Goal: Information Seeking & Learning: Learn about a topic

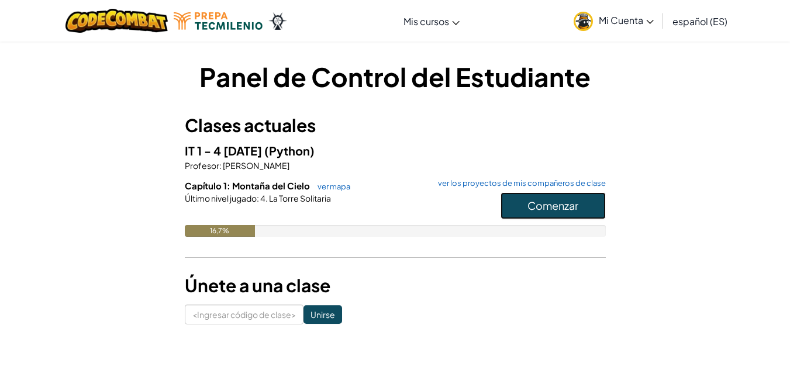
click at [596, 196] on button "Comenzar" at bounding box center [553, 205] width 105 height 27
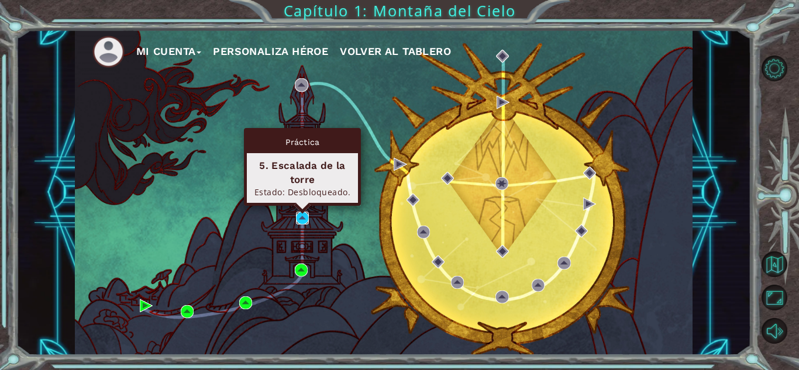
click at [302, 218] on img at bounding box center [302, 218] width 13 height 13
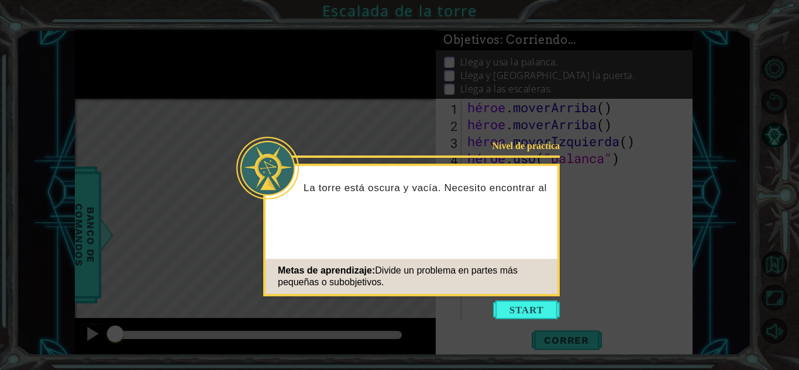
click at [457, 240] on div "Nivel de práctica La torre está oscura y vacía. Necesito encontrar al Metas de …" at bounding box center [411, 230] width 296 height 133
click at [548, 307] on button "Comenzar" at bounding box center [526, 310] width 67 height 19
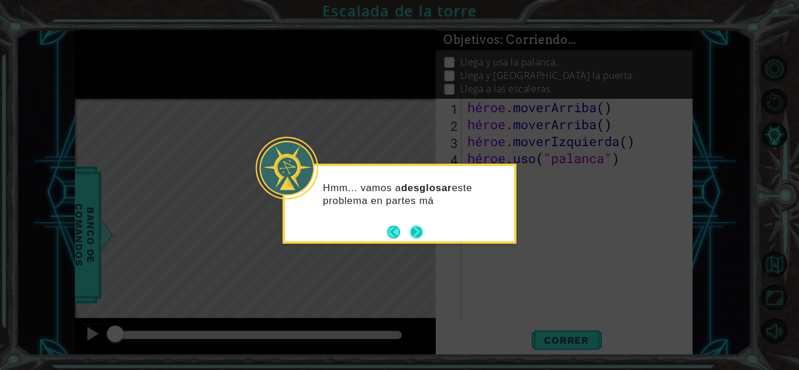
click at [416, 232] on button "Próximo" at bounding box center [416, 232] width 13 height 13
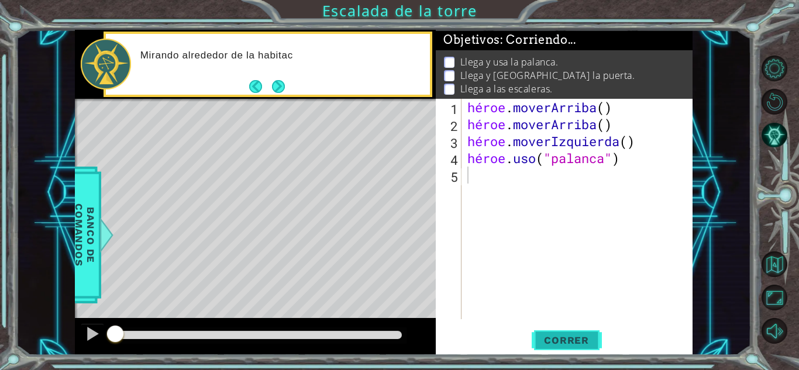
click at [559, 344] on font "Correr" at bounding box center [566, 340] width 45 height 12
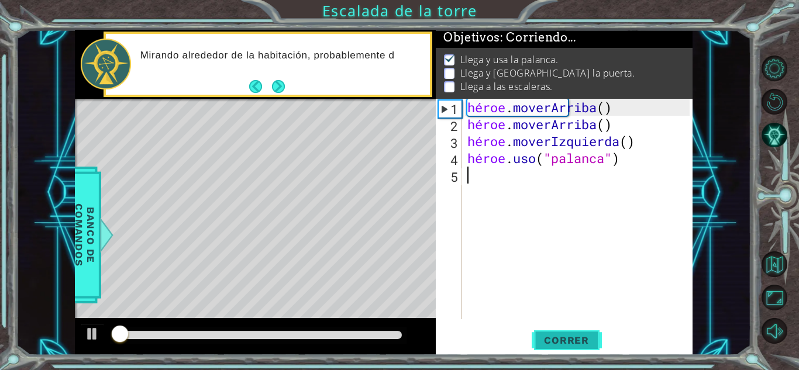
scroll to position [9, 0]
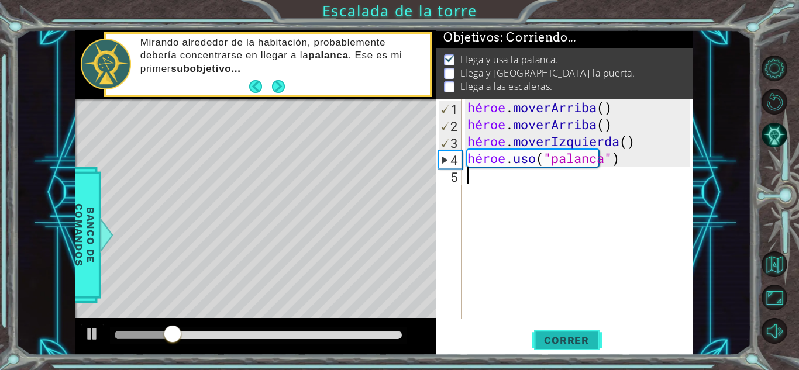
type textarea "h"
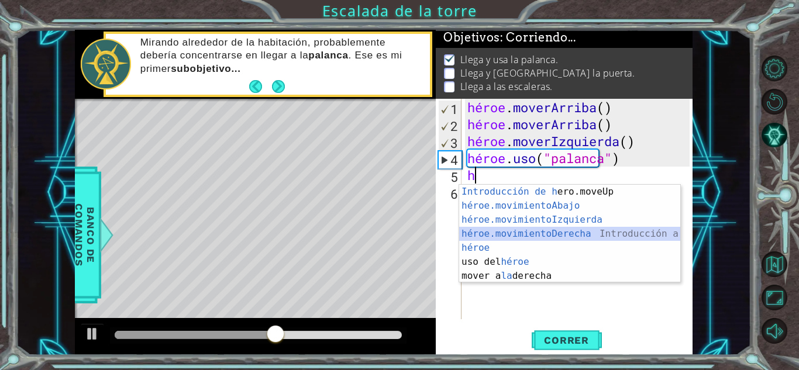
drag, startPoint x: 565, startPoint y: 229, endPoint x: 539, endPoint y: 233, distance: 26.7
click at [539, 233] on div "Introducción de [PERSON_NAME].moveUp Presiona héroe.movimientoAbajo ​ Introducc…" at bounding box center [569, 248] width 221 height 126
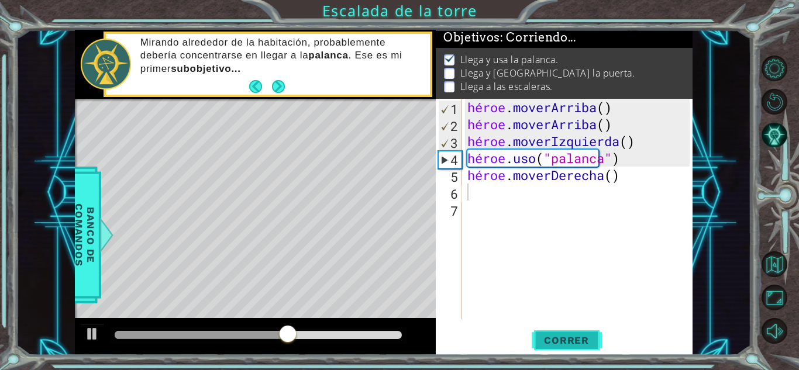
click at [547, 327] on button "Correr" at bounding box center [567, 340] width 70 height 26
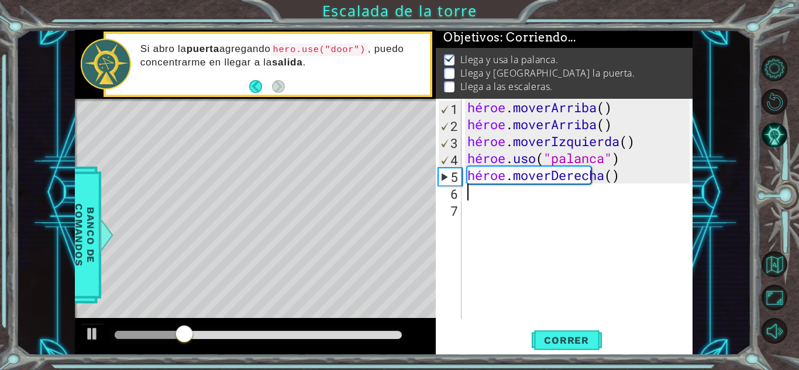
click at [491, 201] on div "héroe . [PERSON_NAME] ( ) héroe . [PERSON_NAME] ( ) héroe . moverIzquierda ( ) …" at bounding box center [580, 226] width 230 height 254
type textarea "h"
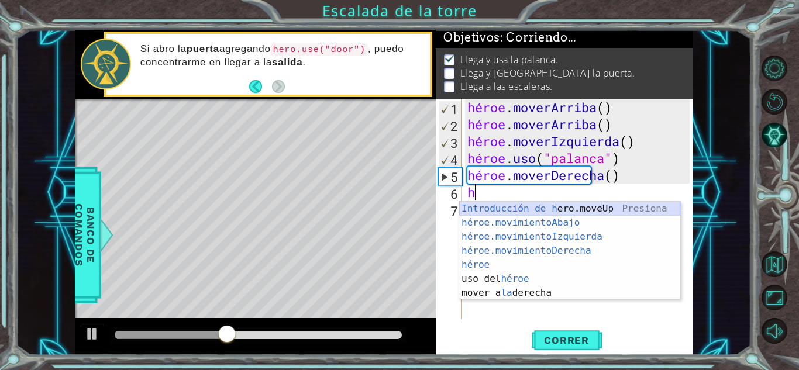
click at [552, 211] on div "Introducción de [PERSON_NAME].moveUp Presiona héroe.movimientoAbajo ​ Introducc…" at bounding box center [569, 265] width 221 height 126
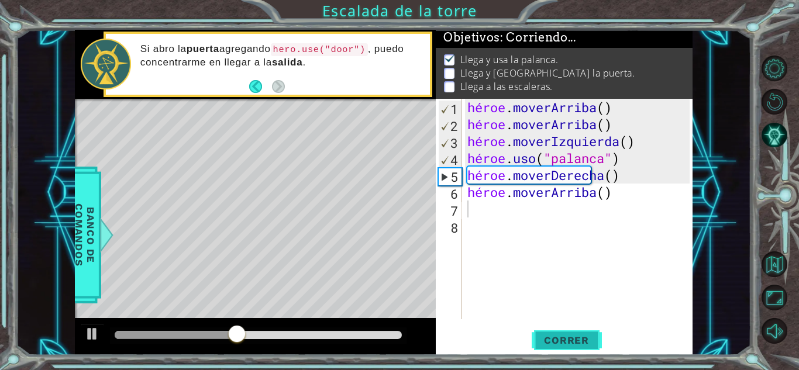
click at [561, 349] on button "Correr" at bounding box center [567, 340] width 70 height 26
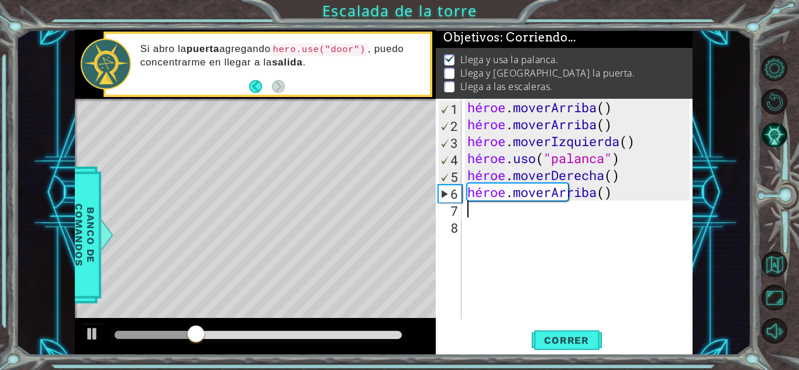
click at [563, 201] on div "héroe . [PERSON_NAME] ( ) héroe . [PERSON_NAME] ( ) héroe . moverIzquierda ( ) …" at bounding box center [580, 226] width 230 height 254
click at [567, 198] on div "héroe . [PERSON_NAME] ( ) héroe . [PERSON_NAME] ( ) héroe . moverIzquierda ( ) …" at bounding box center [580, 226] width 230 height 254
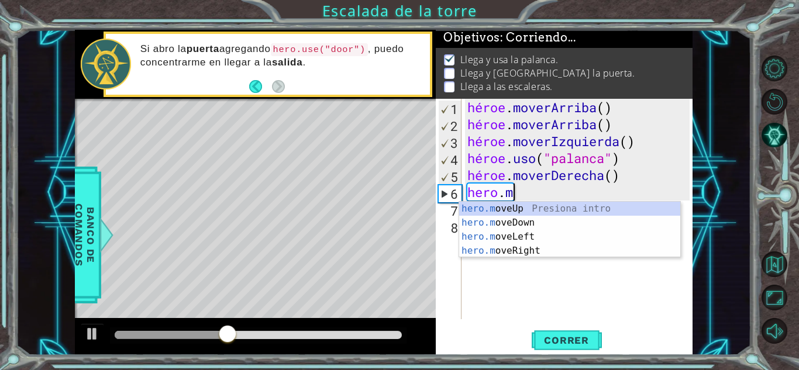
type textarea "hero."
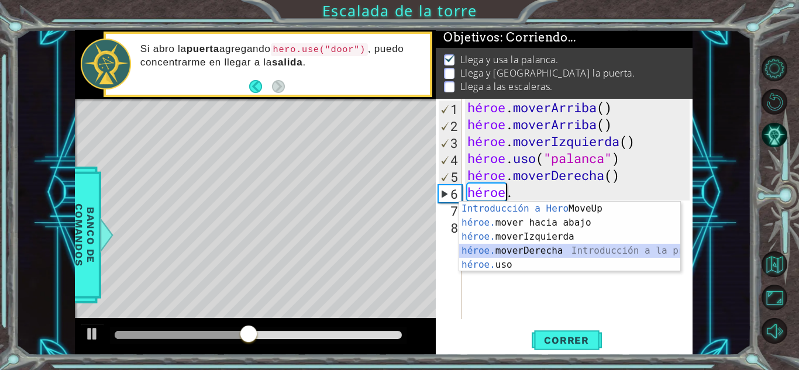
click at [560, 250] on div "Introducción a Hero MoveUp Presiona héroe. mover hacia abajo Introducción a la …" at bounding box center [569, 251] width 221 height 98
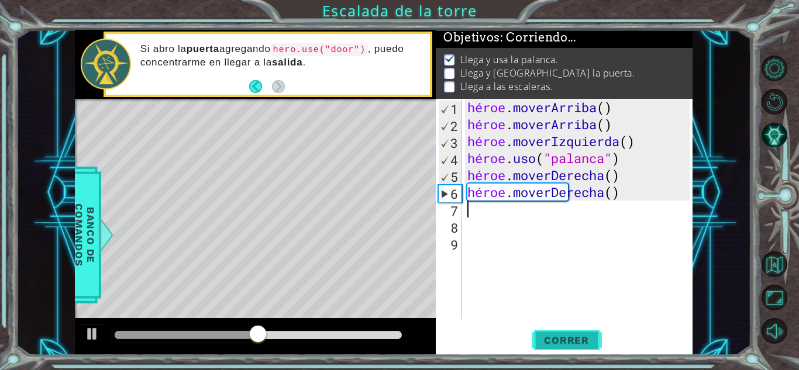
click at [547, 344] on font "Correr" at bounding box center [566, 340] width 45 height 12
drag, startPoint x: 514, startPoint y: 213, endPoint x: 496, endPoint y: 212, distance: 17.6
click at [496, 212] on div "héroe . [PERSON_NAME] ( ) héroe . [PERSON_NAME] ( ) héroe . moverIzquierda ( ) …" at bounding box center [580, 226] width 230 height 254
type textarea "he"
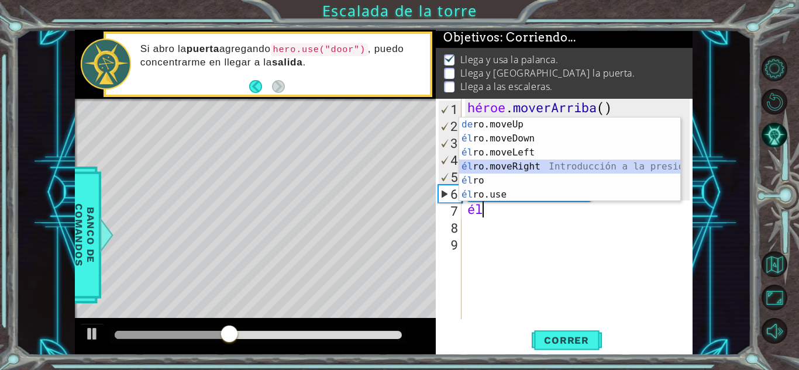
click at [521, 166] on div "Introducción a la presión de [PERSON_NAME].moveUp él ro.moveDown Introducción a…" at bounding box center [569, 174] width 221 height 112
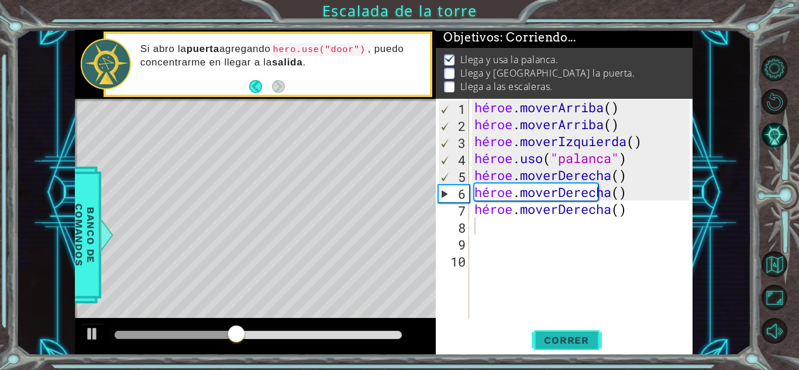
click at [547, 342] on font "Correr" at bounding box center [566, 340] width 45 height 12
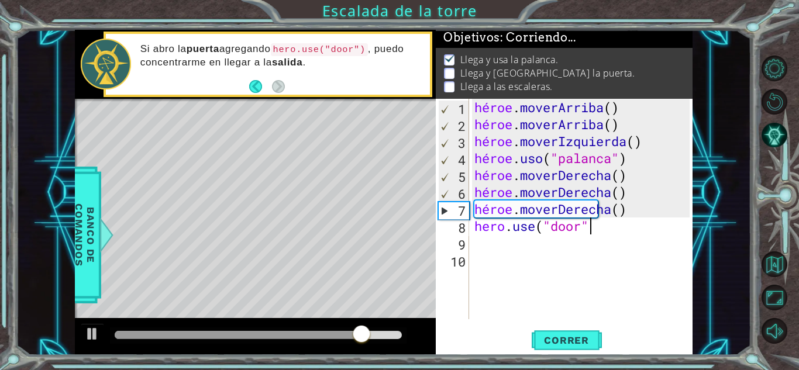
scroll to position [0, 5]
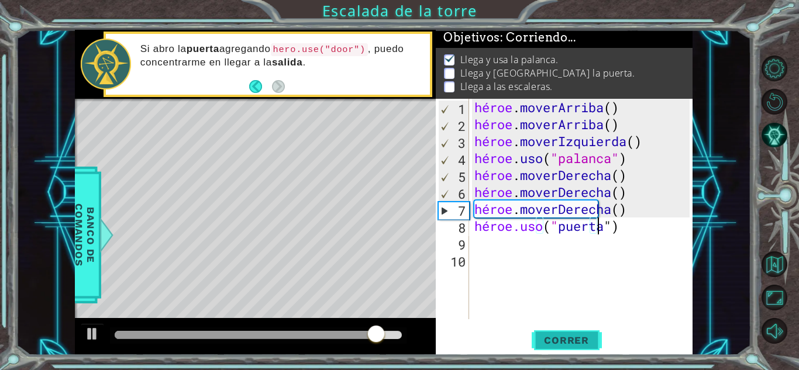
type textarea "hero.use("door")"
click at [568, 336] on font "Correr" at bounding box center [566, 340] width 45 height 12
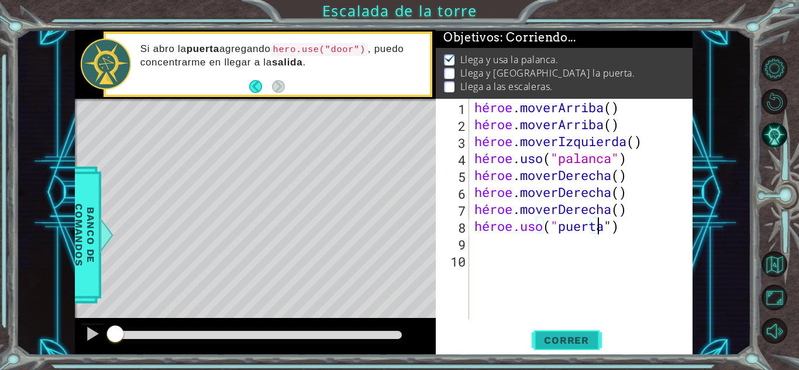
scroll to position [9, 0]
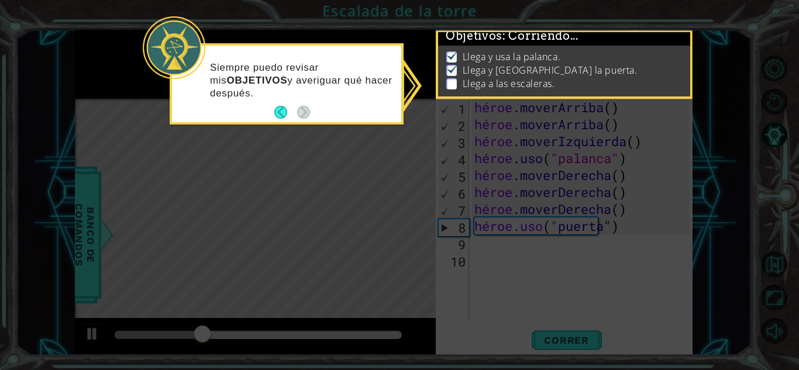
click at [365, 182] on icon at bounding box center [399, 185] width 799 height 370
click at [279, 112] on button "Atrás" at bounding box center [285, 112] width 23 height 13
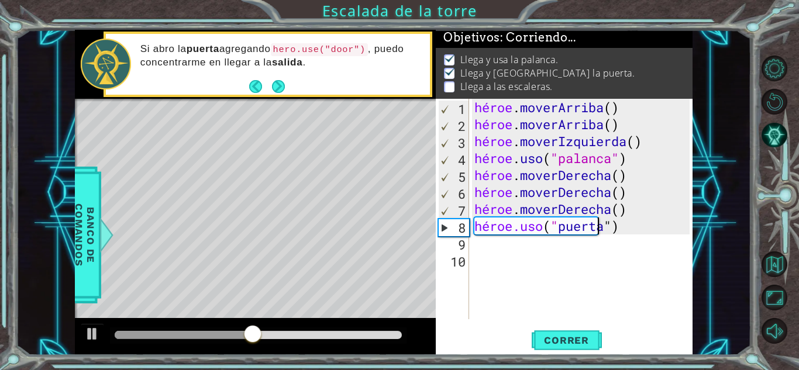
click at [475, 239] on div "héroe . [PERSON_NAME] ( ) héroe . [PERSON_NAME] ( ) héroe . moverIzquierda ( ) …" at bounding box center [583, 226] width 223 height 254
type textarea "h"
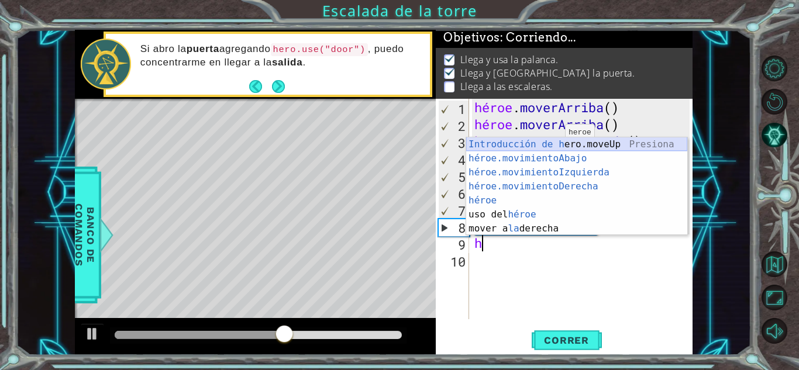
click at [549, 145] on div "Introducción de [PERSON_NAME].moveUp Presiona héroe.movimientoAbajo ​ Introducc…" at bounding box center [576, 200] width 221 height 126
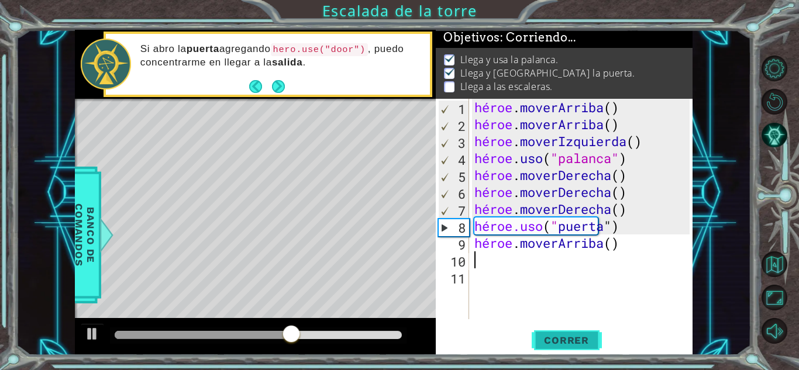
click at [560, 345] on font "Correr" at bounding box center [566, 340] width 45 height 12
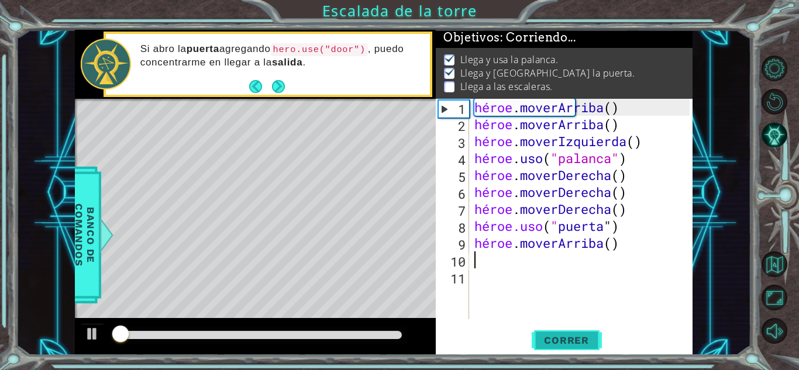
scroll to position [9, 0]
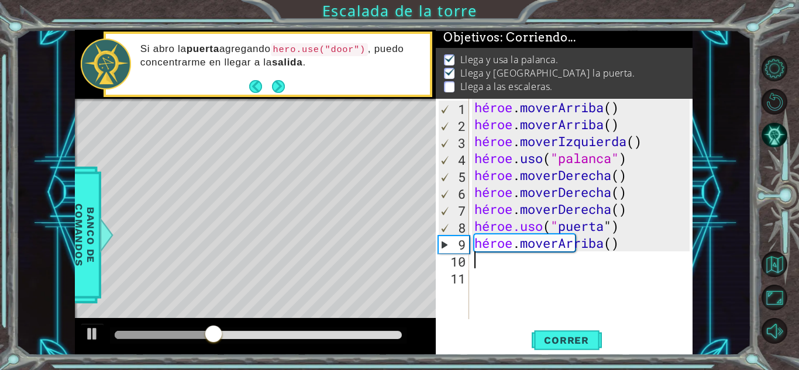
type textarea "h"
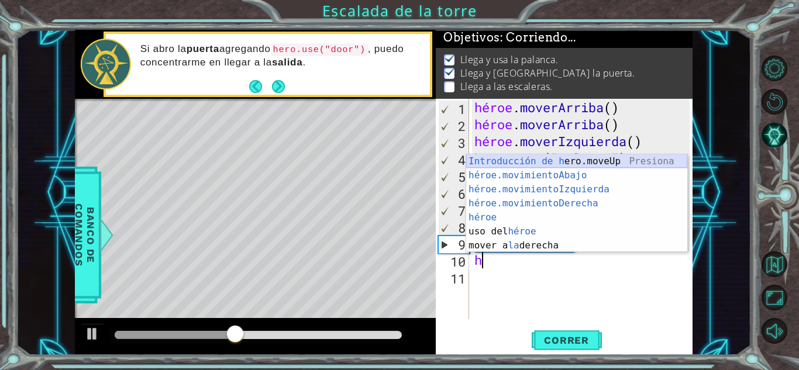
click at [582, 160] on div "Introducción de [PERSON_NAME].moveUp Presiona héroe.movimientoAbajo ​ Introducc…" at bounding box center [576, 217] width 221 height 126
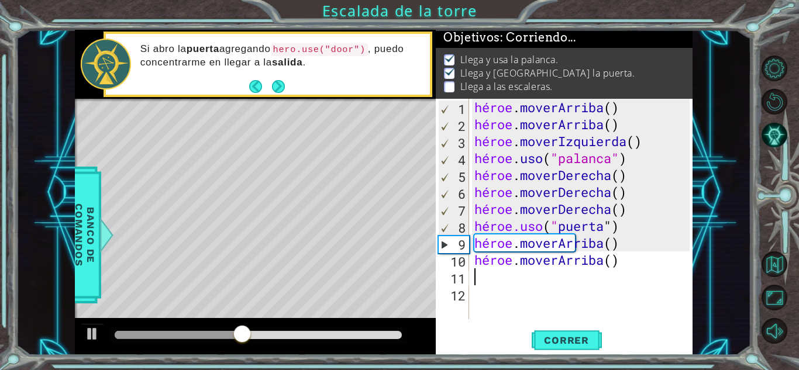
type textarea "h"
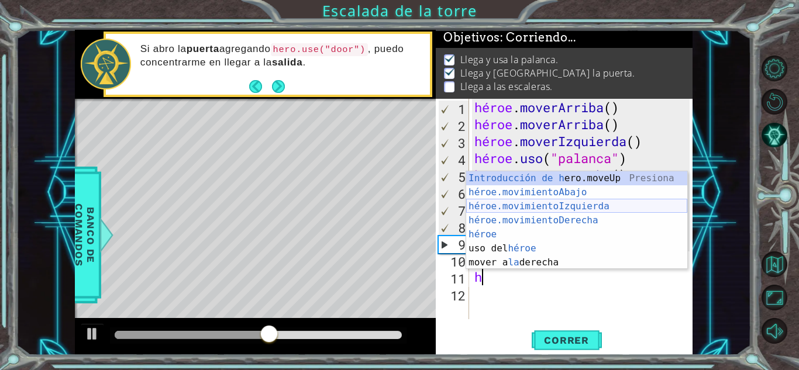
click at [581, 204] on div "Introducción de [PERSON_NAME].moveUp Presiona héroe.movimientoAbajo ​ Introducc…" at bounding box center [576, 234] width 221 height 126
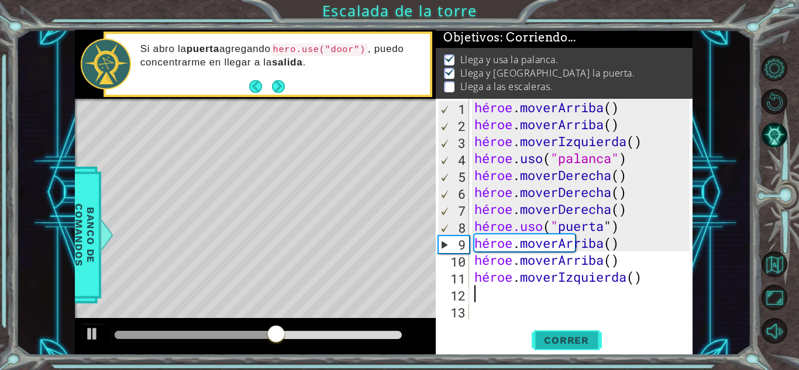
click at [577, 343] on font "Correr" at bounding box center [566, 340] width 45 height 12
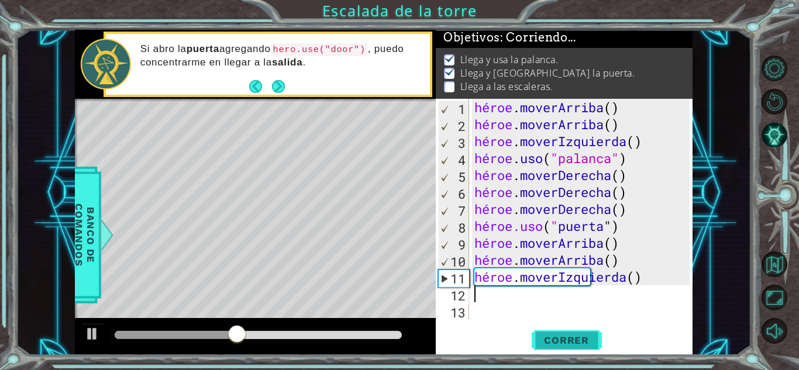
type textarea "h"
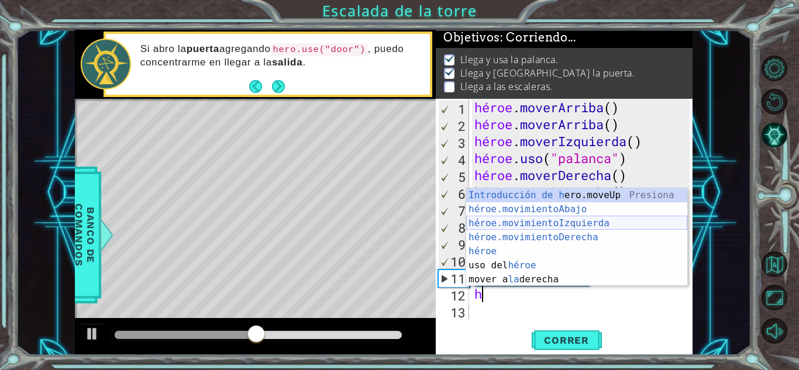
click at [547, 226] on div "Introducción de [PERSON_NAME].moveUp Presiona héroe.movimientoAbajo ​ Introducc…" at bounding box center [576, 251] width 221 height 126
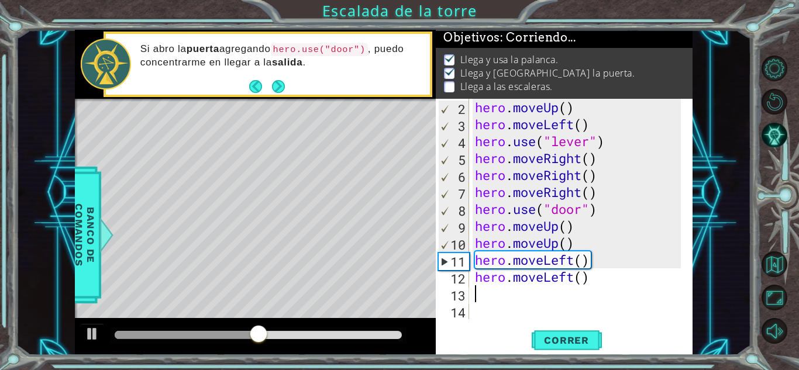
scroll to position [17, 0]
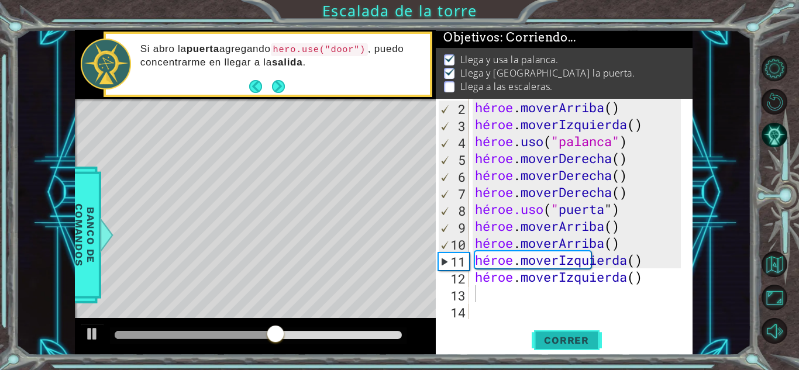
click at [546, 332] on button "Correr" at bounding box center [567, 340] width 70 height 26
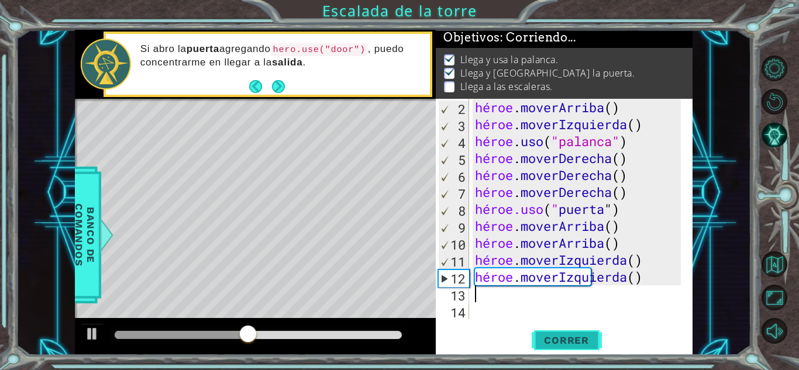
type textarea "h"
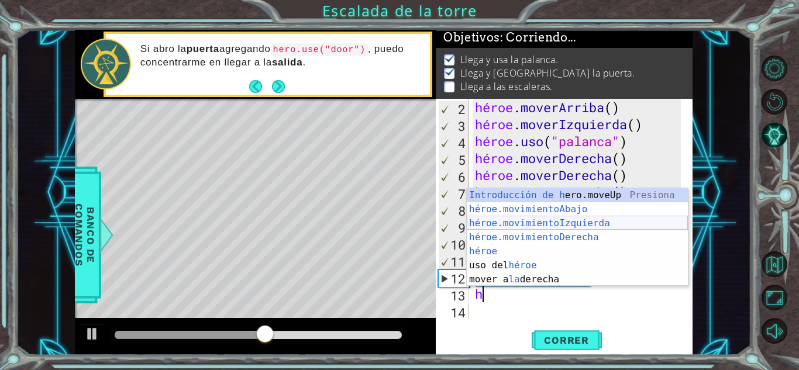
click at [547, 220] on div "Introducción de [PERSON_NAME].moveUp Presiona héroe.movimientoAbajo ​ Introducc…" at bounding box center [577, 251] width 221 height 126
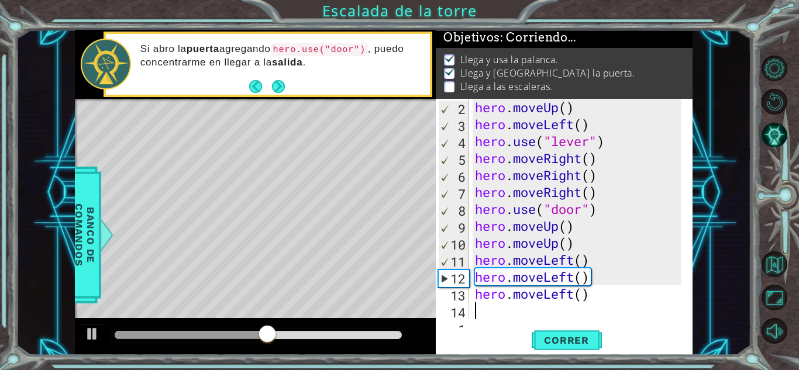
scroll to position [34, 0]
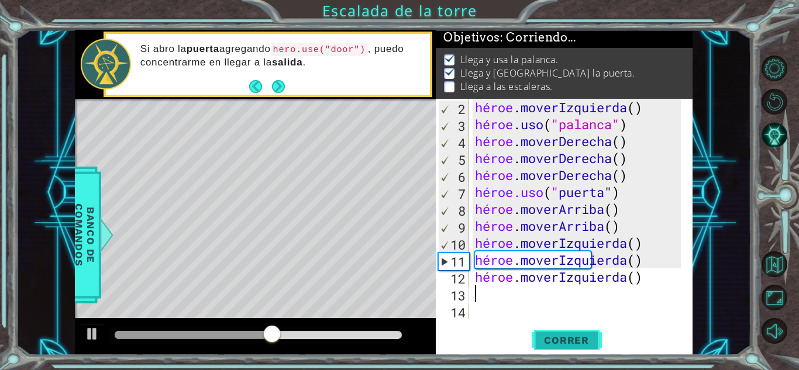
click at [568, 345] on font "Correr" at bounding box center [566, 340] width 45 height 12
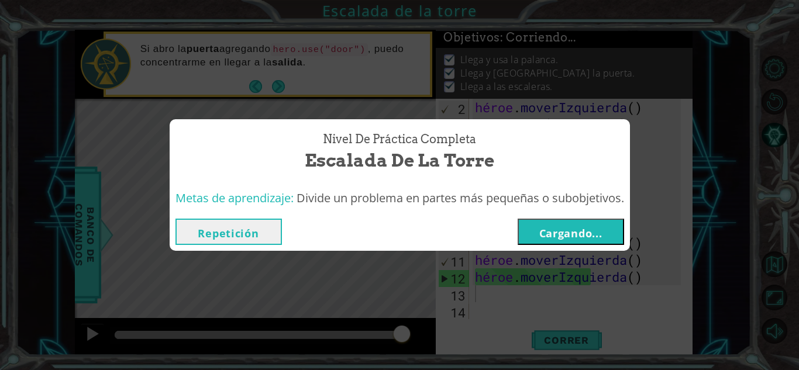
click at [571, 236] on font "Cargando..." at bounding box center [570, 233] width 63 height 14
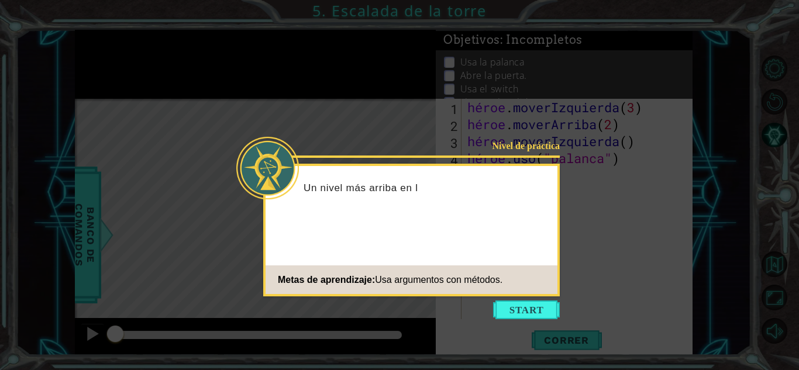
click at [571, 236] on icon at bounding box center [399, 185] width 799 height 370
click at [515, 309] on button "Comenzar" at bounding box center [526, 310] width 67 height 19
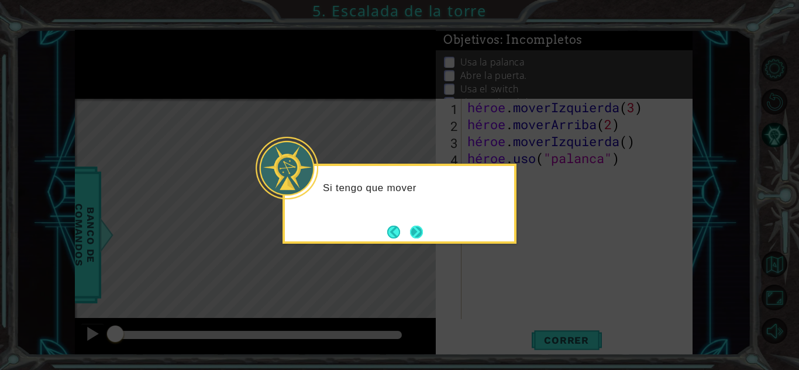
click at [413, 227] on button "Próximo" at bounding box center [416, 232] width 13 height 13
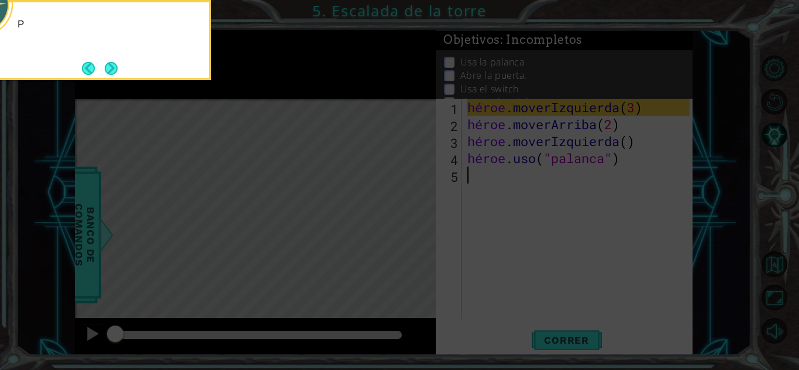
click at [413, 227] on icon at bounding box center [399, 55] width 799 height 630
click at [105, 63] on button "Próximo" at bounding box center [111, 68] width 13 height 13
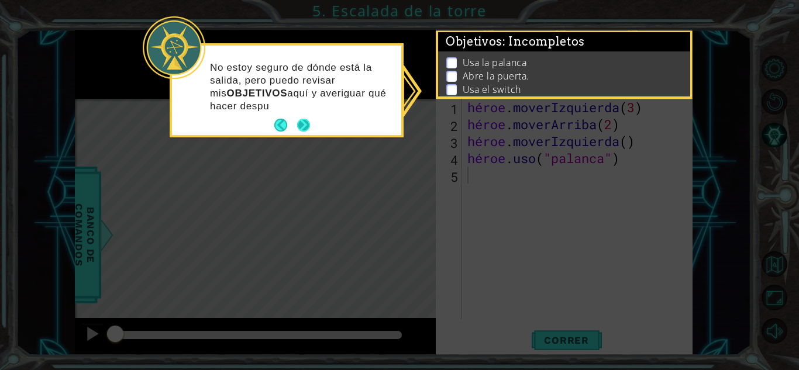
click at [305, 109] on p "No estoy seguro de dónde está la salida, pero puedo revisar mis OBJETIVOS aquí …" at bounding box center [301, 86] width 183 height 51
click at [305, 119] on button "Próximo" at bounding box center [303, 125] width 13 height 13
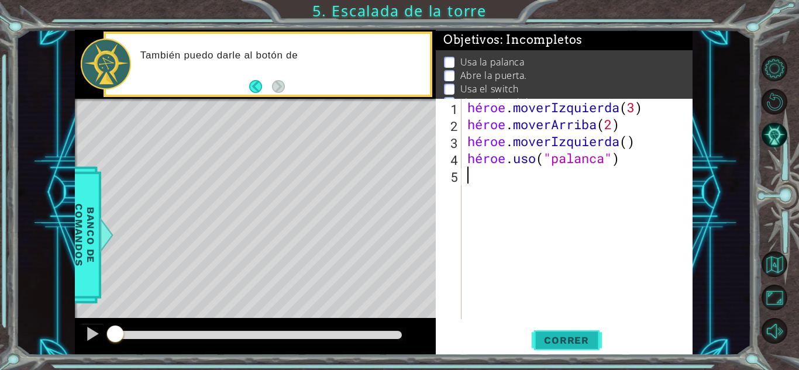
click at [574, 340] on font "Correr" at bounding box center [566, 340] width 45 height 12
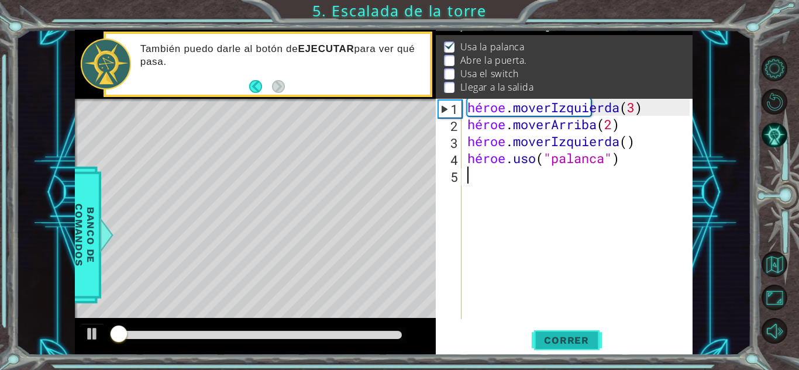
scroll to position [16, 0]
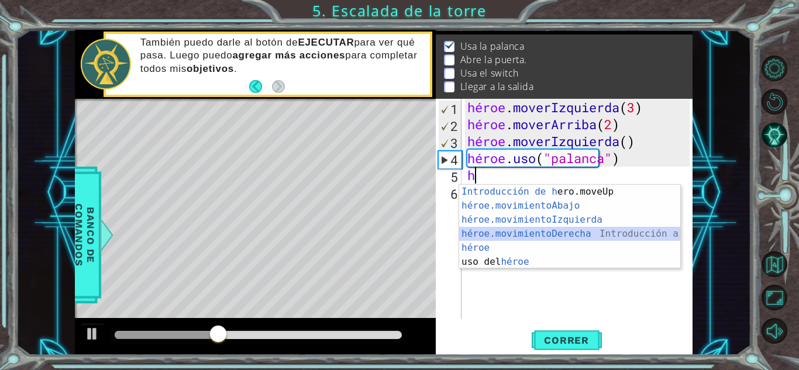
click at [574, 234] on div "Introducción de [PERSON_NAME].moveUp Presiona héroe.movimientoAbajo ​ Introducc…" at bounding box center [569, 241] width 221 height 112
type textarea "hero.moveRight(1)"
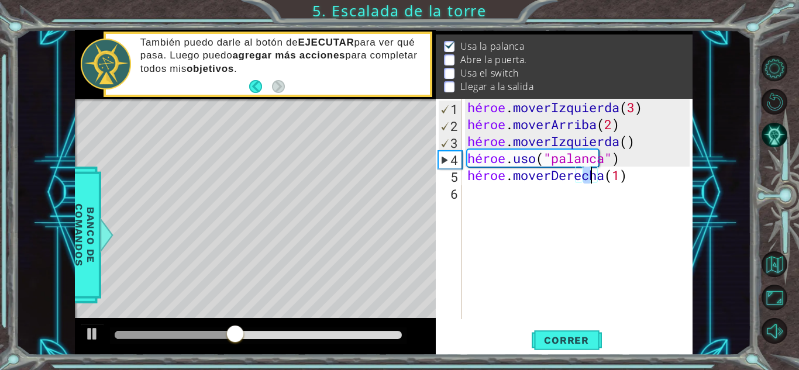
click at [539, 220] on div "héroe . moverIzquierda ( 3 ) héroe . moverArriba ( 2 ) héroe . moverIzquierda (…" at bounding box center [580, 226] width 230 height 254
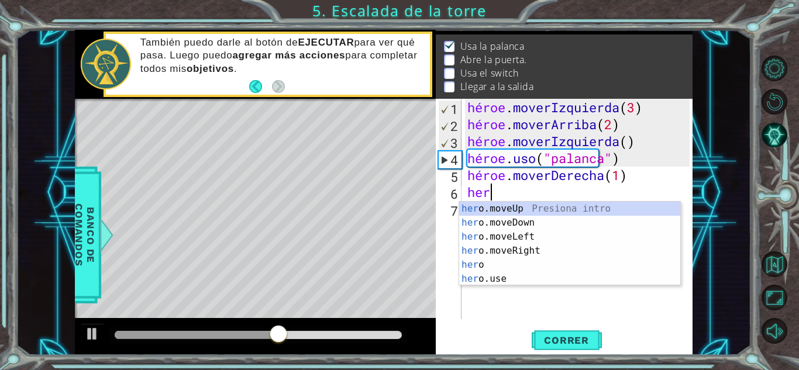
scroll to position [0, 1]
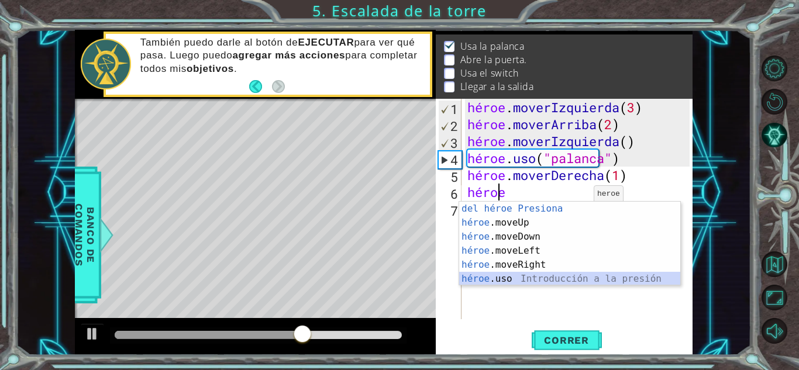
click at [540, 273] on div "Introducción del héroe Presiona héroe .moveUp Introducción a la presión héroe .…" at bounding box center [569, 258] width 221 height 112
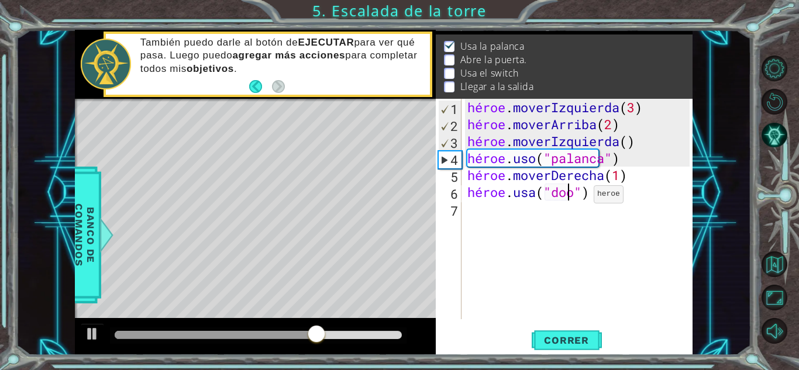
type textarea "hero.use("door")"
click at [540, 273] on div "héroe . moverIzquierda ( 3 ) héroe . moverArriba ( 2 ) héroe . moverIzquierda (…" at bounding box center [580, 226] width 230 height 254
click at [582, 334] on font "Correr" at bounding box center [566, 340] width 45 height 12
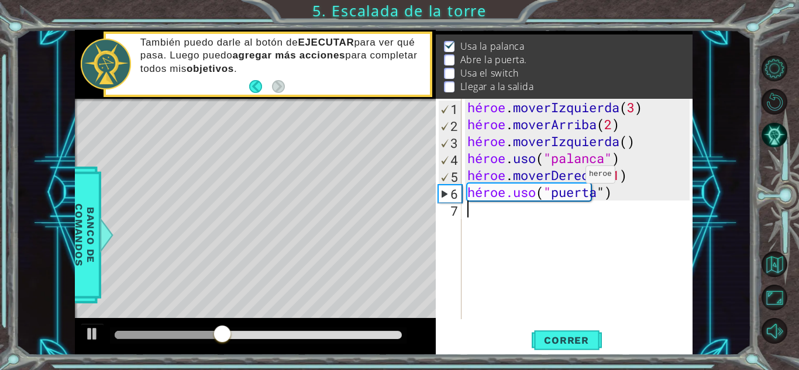
click at [568, 177] on div "héroe . moverIzquierda ( 3 ) héroe . moverArriba ( 2 ) héroe . moverIzquierda (…" at bounding box center [580, 226] width 230 height 254
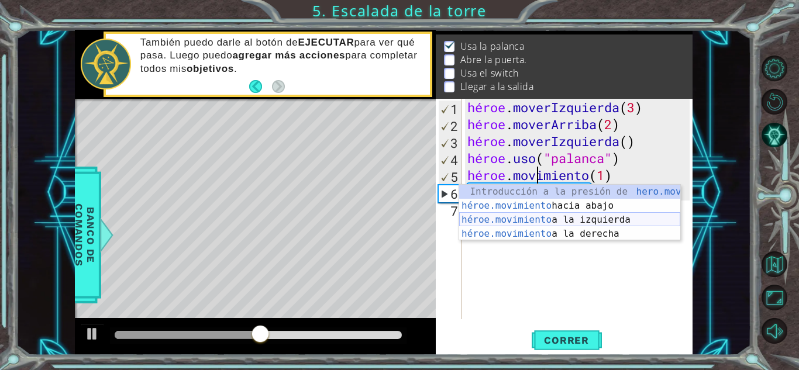
click at [582, 220] on div "Introducción a la presión de hero.move Up héroe.movimiento hacia abajo Introduc…" at bounding box center [569, 227] width 221 height 84
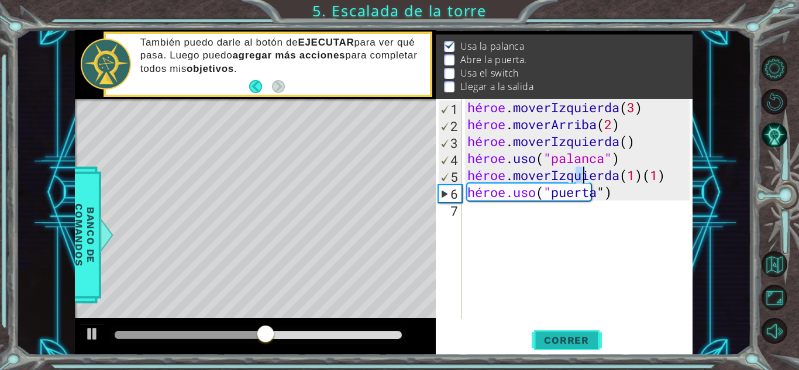
click at [567, 340] on font "Correr" at bounding box center [566, 340] width 45 height 12
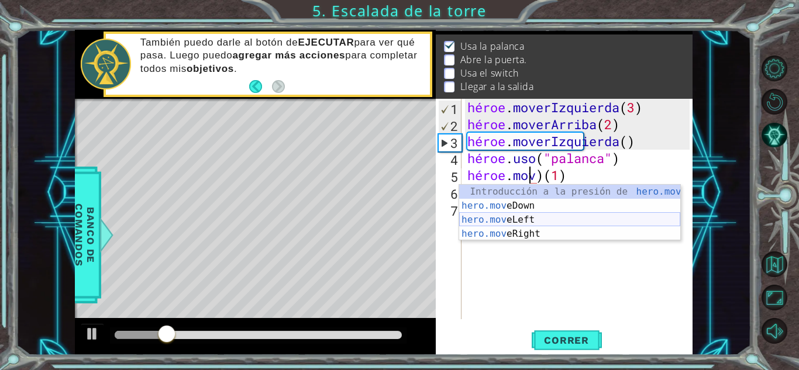
click at [546, 222] on div "Introducción a la presión de hero.mov eUp hero.mov eDown Introducción a la pres…" at bounding box center [569, 227] width 221 height 84
type textarea "hero.moveLeft(1))(1)"
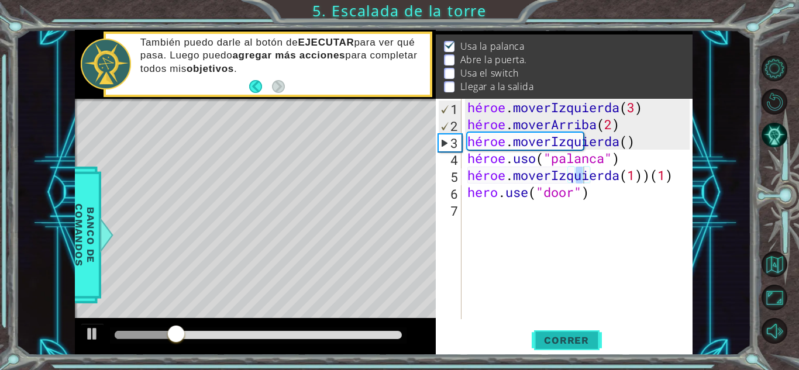
click at [558, 342] on font "Correr" at bounding box center [566, 340] width 45 height 12
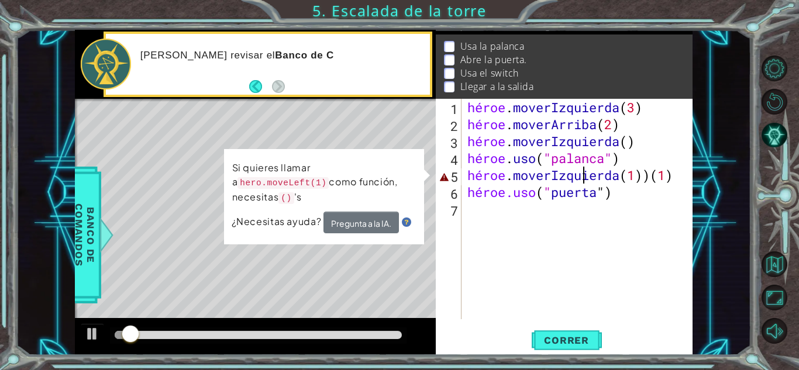
click at [511, 215] on div "héroe . moverIzquierda ( 3 ) héroe . moverArriba ( 2 ) héroe . moverIzquierda (…" at bounding box center [580, 226] width 230 height 254
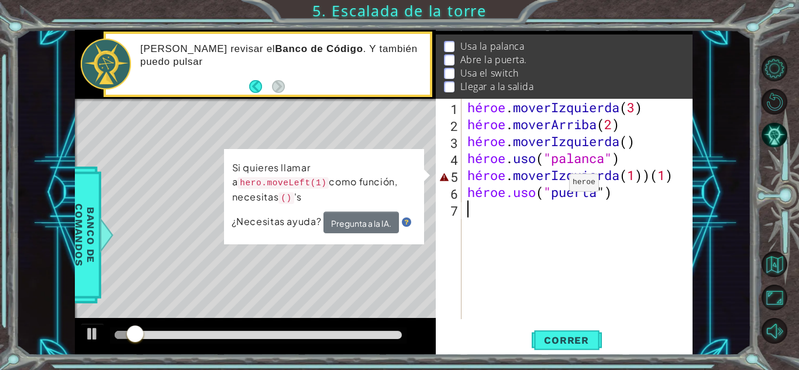
click at [551, 185] on div "héroe . moverIzquierda ( 3 ) héroe . moverArriba ( 2 ) héroe . moverIzquierda (…" at bounding box center [580, 226] width 230 height 254
click at [551, 185] on div "héroe . moverIzquierda ( 3 ) héroe . moverArriba ( 2 ) héroe . moverIzquierda (…" at bounding box center [577, 209] width 225 height 220
click at [551, 183] on div "héroe . moverIzquierda ( 3 ) héroe . moverArriba ( 2 ) héroe . moverIzquierda (…" at bounding box center [580, 226] width 230 height 254
click at [555, 177] on div "héroe . moverIzquierda ( 3 ) héroe . moverArriba ( 2 ) héroe . moverIzquierda (…" at bounding box center [580, 226] width 230 height 254
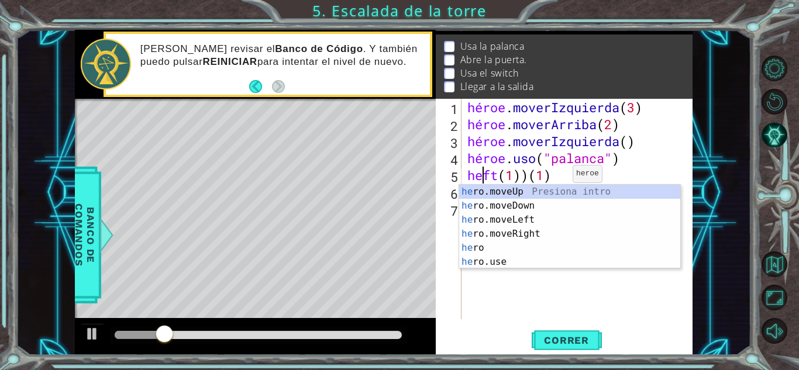
type textarea "hero.use("levft(1))(1)"
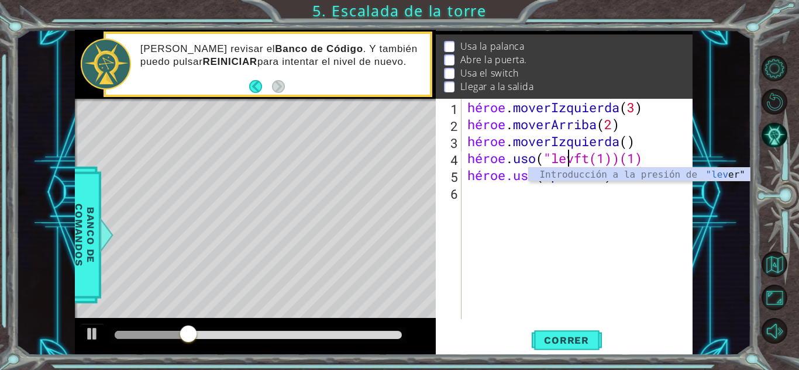
click at [606, 272] on div "héroe . moverIzquierda ( 3 ) héroe . moverArriba ( 2 ) héroe . moverIzquierda (…" at bounding box center [580, 226] width 230 height 254
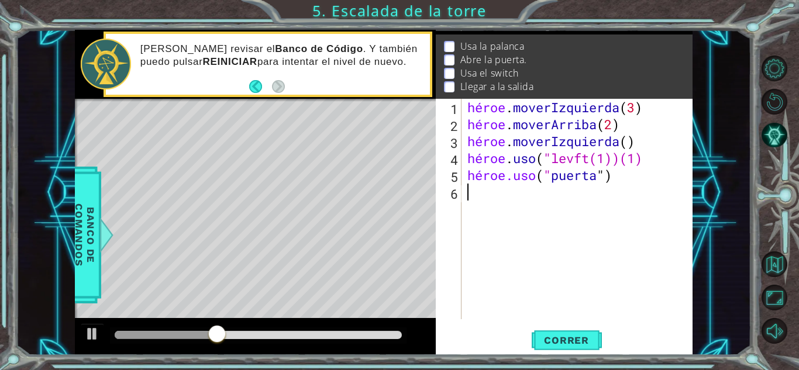
click at [670, 161] on div "héroe . moverIzquierda ( 3 ) héroe . moverArriba ( 2 ) héroe . moverIzquierda (…" at bounding box center [580, 226] width 230 height 254
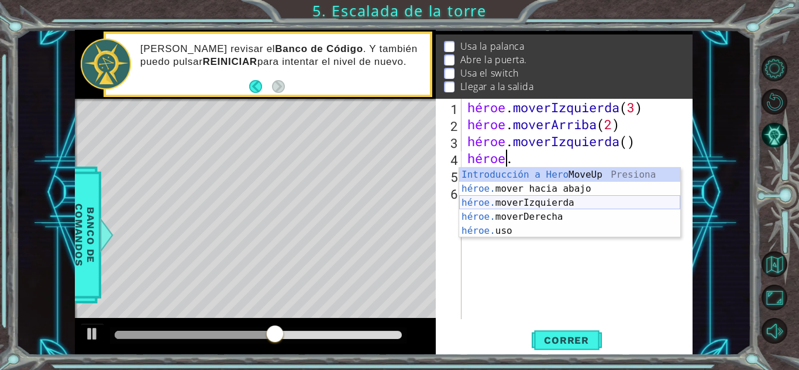
click at [632, 199] on div "Introducción a Hero MoveUp Presiona héroe. mover hacia abajo Introducción a la …" at bounding box center [569, 217] width 221 height 98
type textarea "hero.moveLeft(1)"
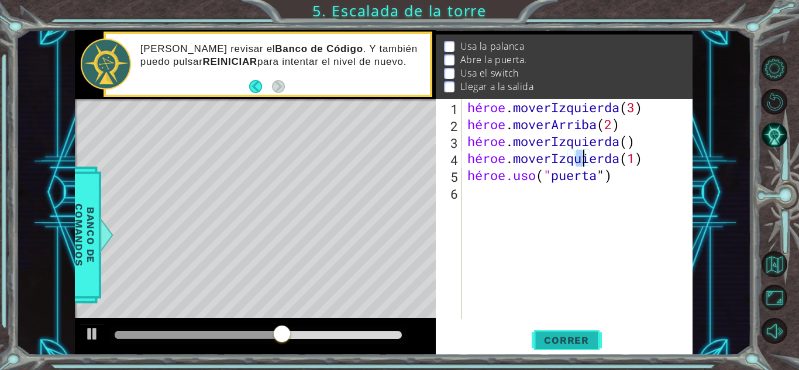
click at [585, 338] on font "Correr" at bounding box center [566, 340] width 45 height 12
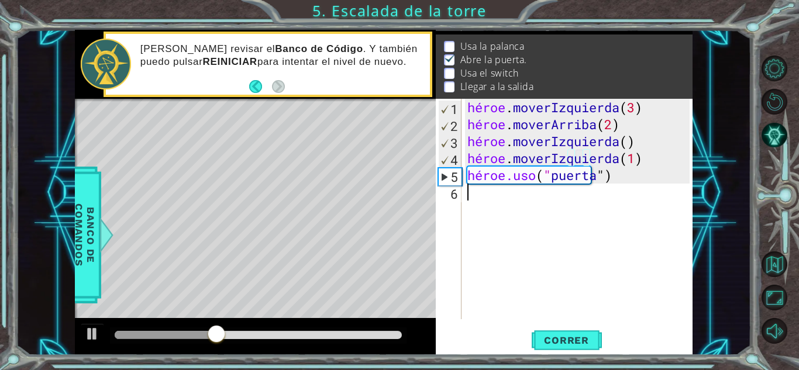
click at [497, 200] on div "héroe . moverIzquierda ( 3 ) héroe . moverArriba ( 2 ) héroe . moverIzquierda (…" at bounding box center [580, 226] width 230 height 254
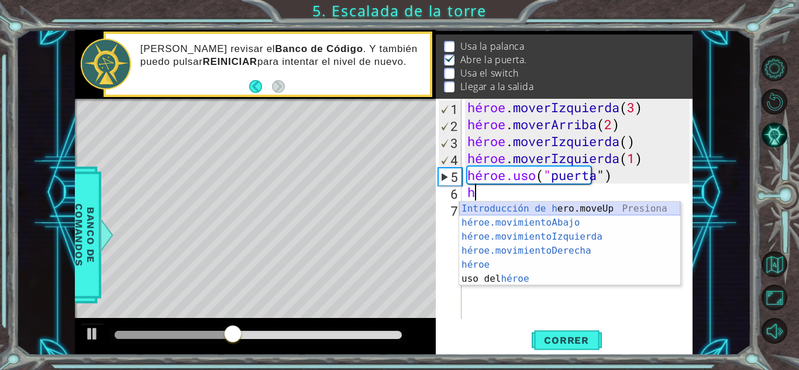
click at [539, 212] on div "Introducción de [PERSON_NAME].moveUp Presiona héroe.movimientoAbajo ​ Introducc…" at bounding box center [569, 258] width 221 height 112
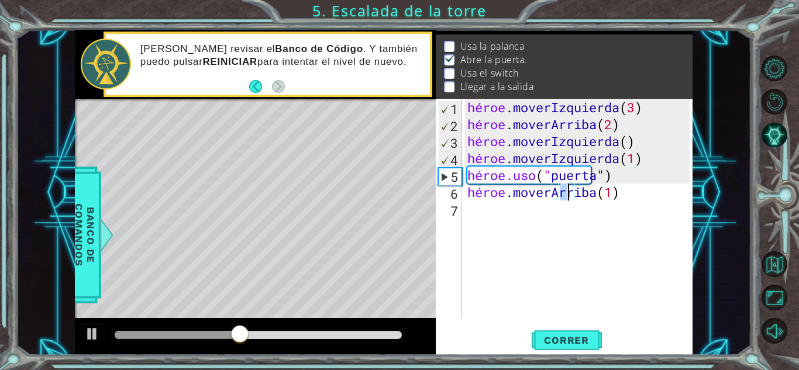
click at [650, 199] on div "héroe . moverIzquierda ( 3 ) héroe . moverArriba ( 2 ) héroe . moverIzquierda (…" at bounding box center [580, 226] width 230 height 254
click at [648, 198] on div "héroe . moverIzquierda ( 3 ) héroe . moverArriba ( 2 ) héroe . moverIzquierda (…" at bounding box center [580, 226] width 230 height 254
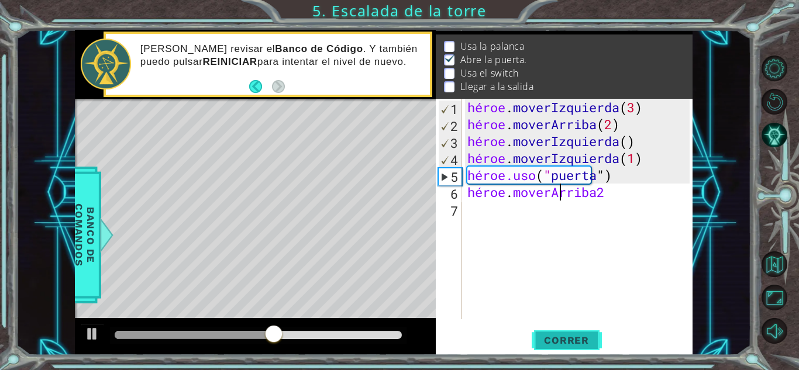
type textarea "hero.moveUp2"
click at [592, 333] on button "Correr" at bounding box center [567, 340] width 70 height 26
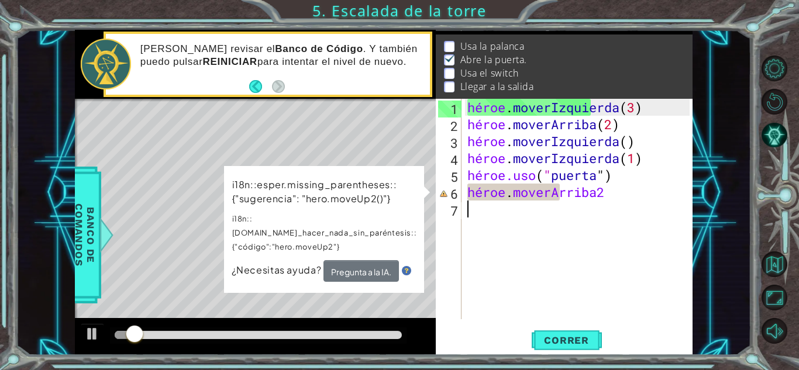
click at [622, 201] on div "héroe . moverIzquierda ( 3 ) héroe . moverArriba ( 2 ) héroe . moverIzquierda (…" at bounding box center [580, 226] width 230 height 254
click at [625, 196] on div "héroe . moverIzquierda ( 3 ) héroe . moverArriba ( 2 ) héroe . moverIzquierda (…" at bounding box center [580, 226] width 230 height 254
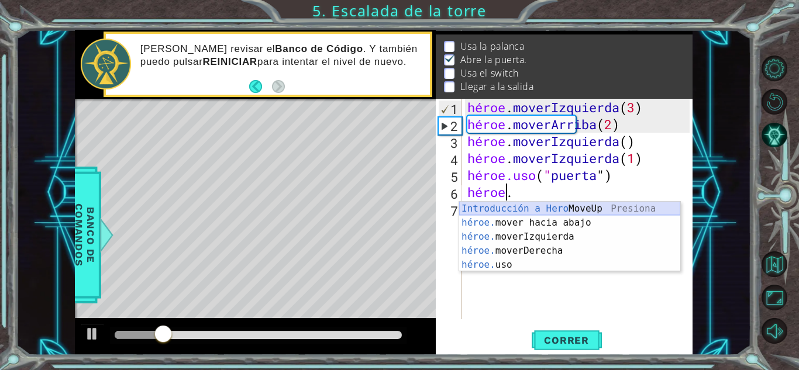
click at [613, 206] on div "Introducción a Hero MoveUp Presiona héroe. mover hacia abajo Introducción a la …" at bounding box center [569, 251] width 221 height 98
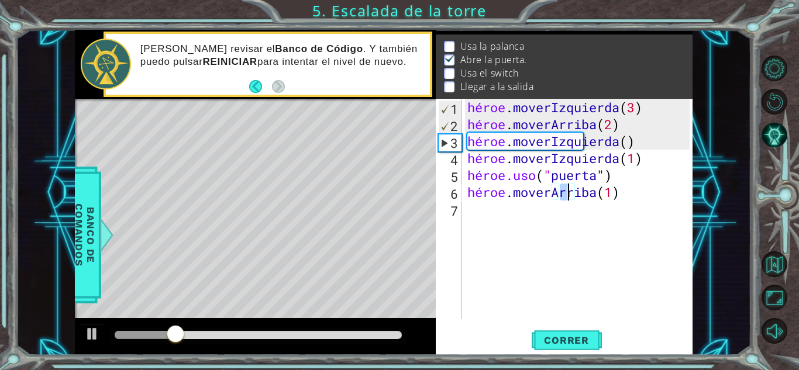
scroll to position [0, 4]
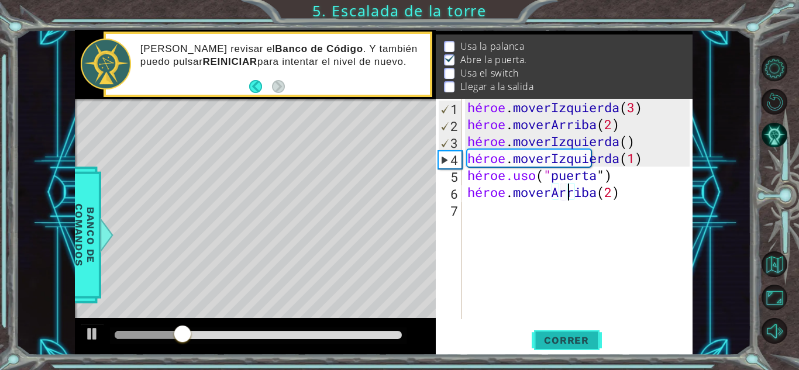
click at [588, 340] on span "Correr" at bounding box center [566, 340] width 68 height 12
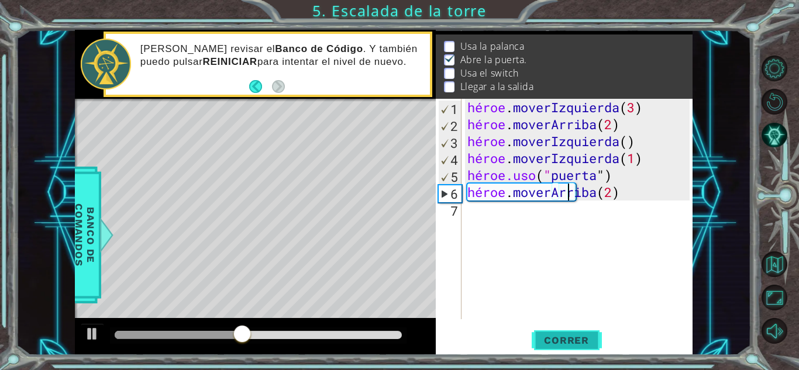
click at [564, 343] on font "Correr" at bounding box center [566, 340] width 45 height 12
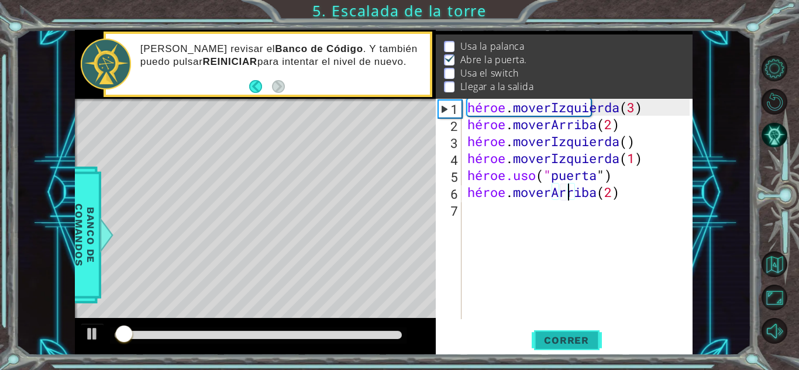
click at [564, 340] on font "Correr" at bounding box center [566, 340] width 45 height 12
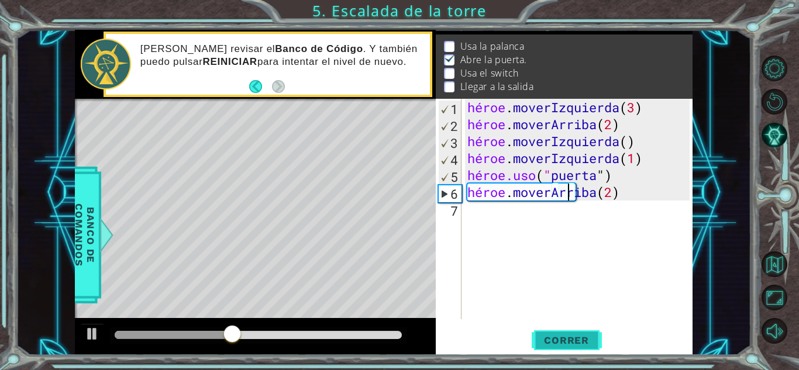
click at [564, 339] on font "Correr" at bounding box center [566, 340] width 45 height 12
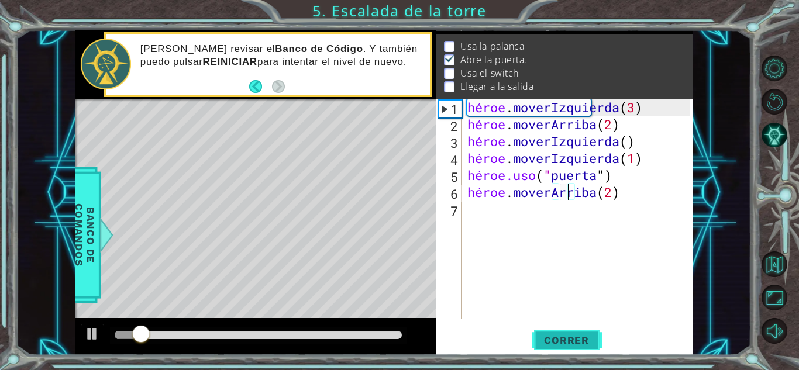
click at [578, 337] on font "Correr" at bounding box center [566, 340] width 45 height 12
click at [91, 334] on div at bounding box center [92, 333] width 15 height 15
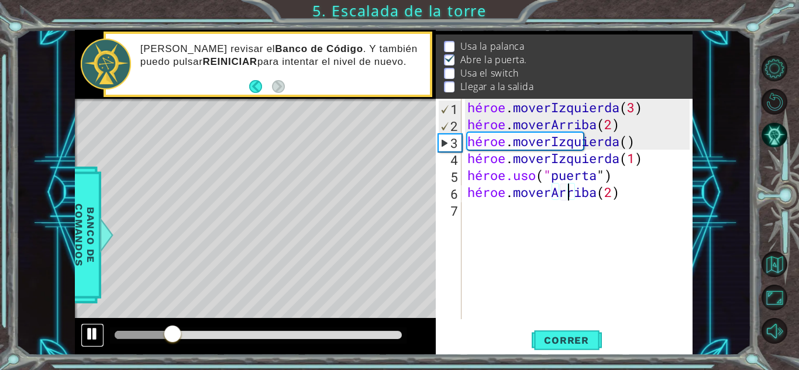
click at [95, 334] on div at bounding box center [92, 333] width 15 height 15
click at [666, 142] on div "héroe . moverIzquierda ( 3 ) héroe . moverArriba ( 2 ) héroe . moverIzquierda (…" at bounding box center [580, 226] width 230 height 254
type textarea "hero.moveLeft()"
click at [667, 142] on div "héroe . moverIzquierda ( 3 ) héroe . moverArriba ( 2 ) héroe . moverIzquierda (…" at bounding box center [580, 226] width 230 height 254
click at [675, 144] on div "héroe . moverIzquierda ( 3 ) héroe . moverArriba ( 2 ) héroe . moverIzquierda (…" at bounding box center [580, 226] width 230 height 254
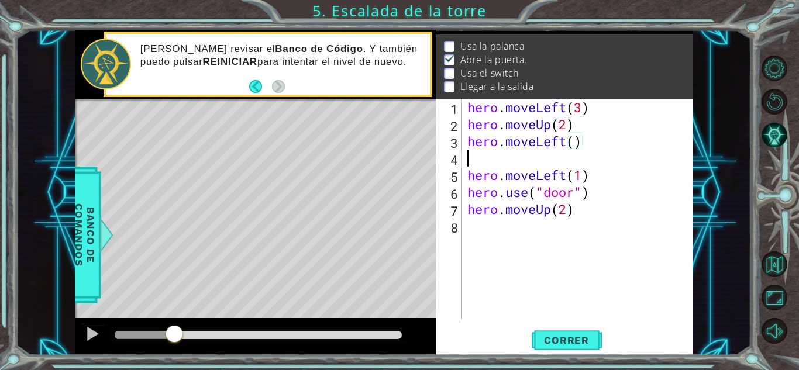
scroll to position [0, 0]
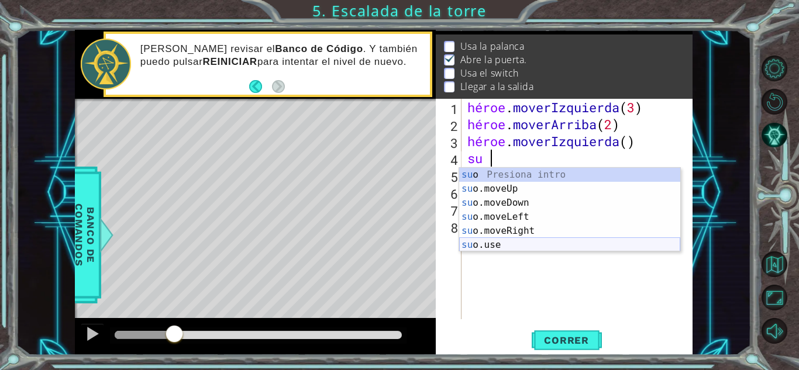
click at [525, 243] on div "su o Presiona intro su o.moveUp Introducción a la presión su o.moveDown Introdu…" at bounding box center [569, 224] width 221 height 112
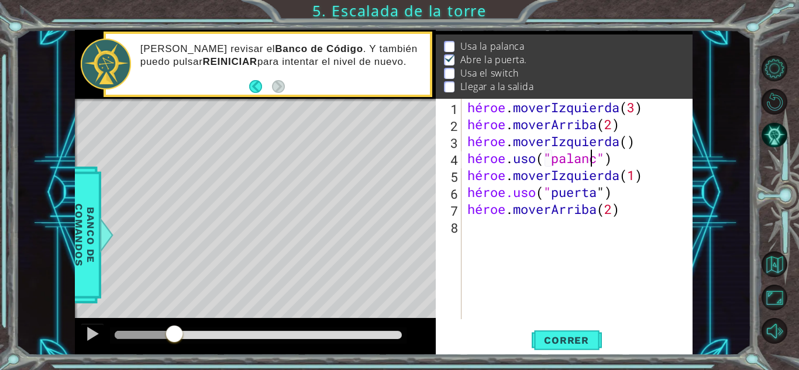
type textarea "hero.use("palanca")"
click at [549, 273] on div "héroe . moverIzquierda ( 3 ) héroe . moverArriba ( 2 ) héroe . moverIzquierda (…" at bounding box center [580, 226] width 230 height 254
click at [568, 342] on font "Correr" at bounding box center [566, 340] width 45 height 12
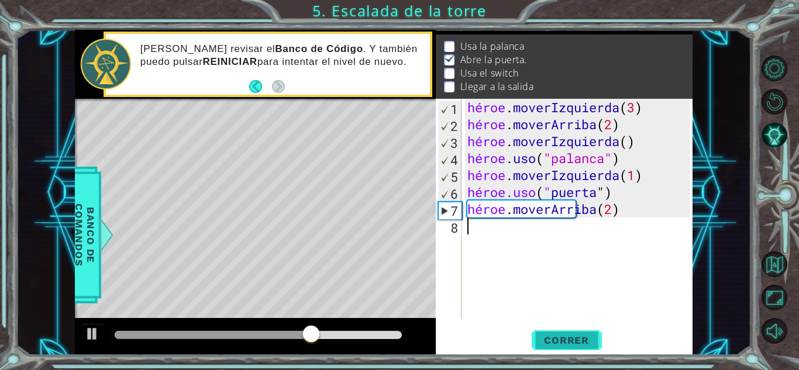
click at [595, 351] on button "Correr" at bounding box center [567, 340] width 70 height 26
click at [634, 156] on div "héroe . moverIzquierda ( 3 ) héroe . moverArriba ( 2 ) héroe . moverIzquierda (…" at bounding box center [580, 226] width 230 height 254
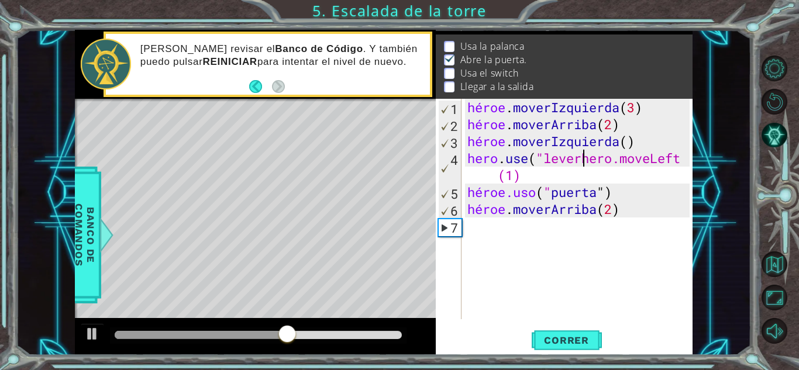
scroll to position [0, 5]
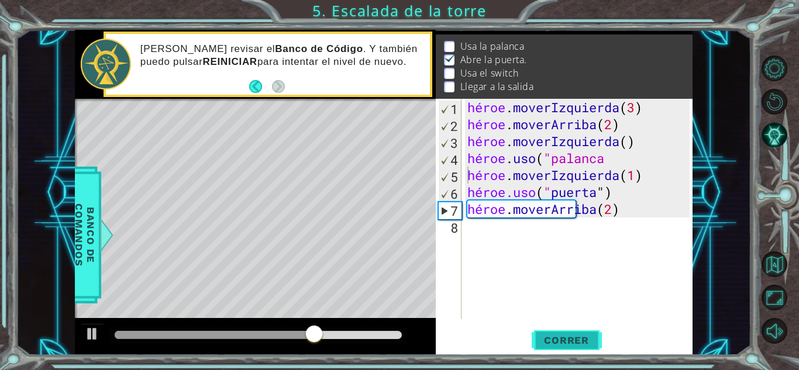
click at [586, 341] on font "Correr" at bounding box center [566, 340] width 45 height 12
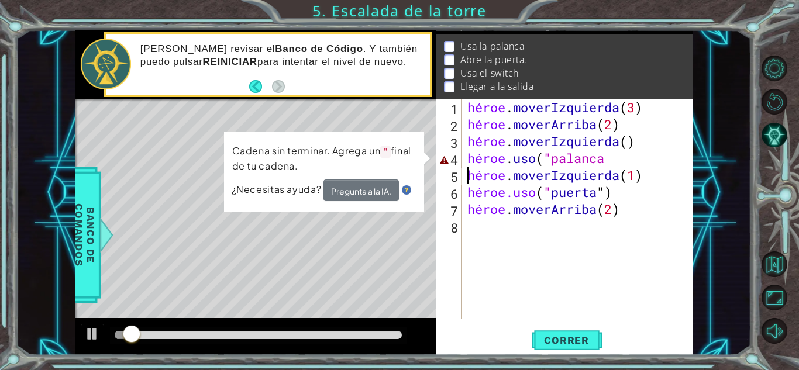
click at [634, 164] on div "héroe . moverIzquierda ( 3 ) héroe . moverArriba ( 2 ) héroe . moverIzquierda (…" at bounding box center [580, 226] width 230 height 254
click at [638, 162] on div "héroe . moverIzquierda ( 3 ) héroe . moverArriba ( 2 ) héroe . moverIzquierda (…" at bounding box center [580, 226] width 230 height 254
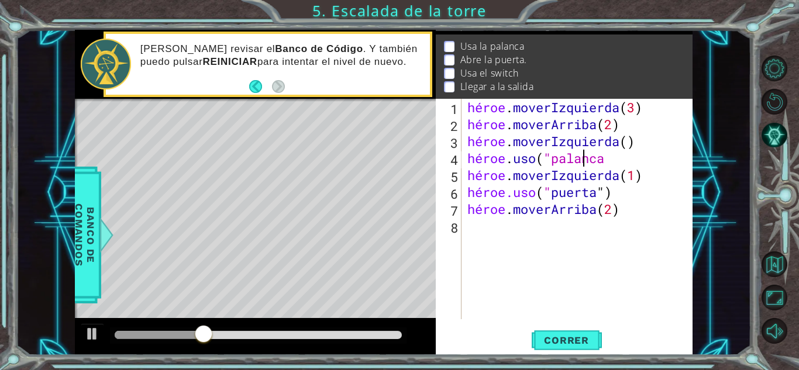
click at [638, 162] on div "héroe . moverIzquierda ( 3 ) héroe . moverArriba ( 2 ) héroe . moverIzquierda (…" at bounding box center [580, 226] width 230 height 254
type textarea "hero.use("lever")"
click at [570, 332] on button "Correr" at bounding box center [567, 340] width 70 height 26
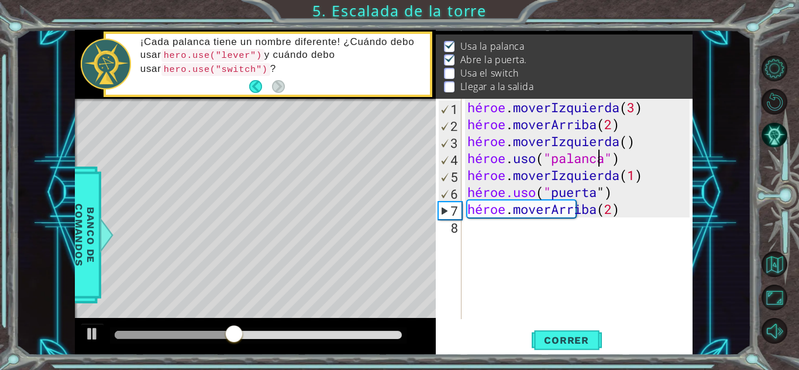
click at [478, 239] on div "héroe . moverIzquierda ( 3 ) héroe . moverArriba ( 2 ) héroe . moverIzquierda (…" at bounding box center [580, 226] width 230 height 254
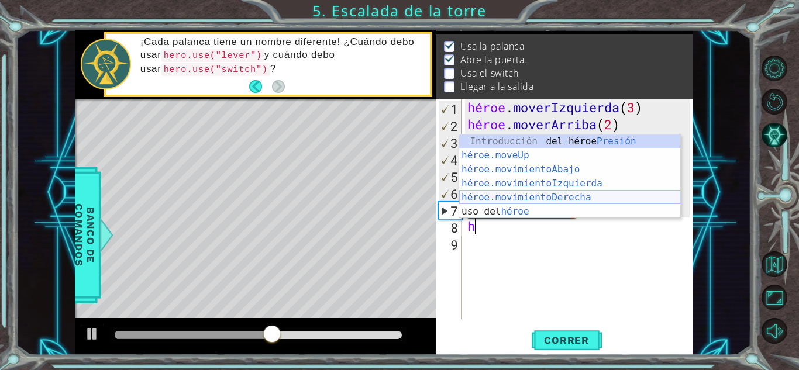
click at [520, 194] on div "Introducción del héroe Presión héroe.moveUp ​ Introducción a la presión héroe.m…" at bounding box center [569, 191] width 221 height 112
type textarea "hero.moveRight(1)"
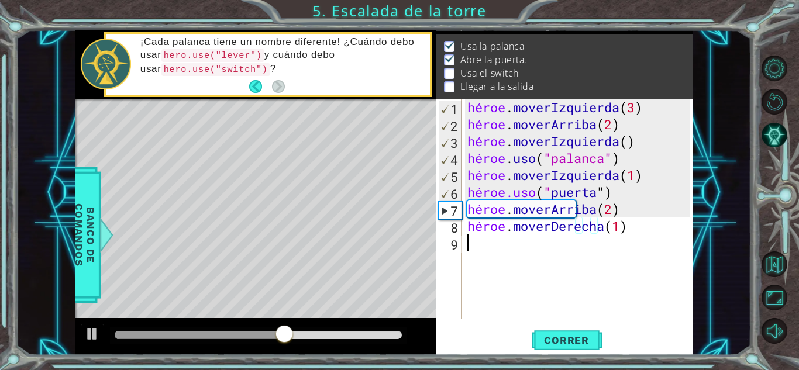
click at [484, 253] on div "héroe . moverIzquierda ( 3 ) héroe . moverArriba ( 2 ) héroe . moverIzquierda (…" at bounding box center [580, 226] width 230 height 254
click at [646, 226] on div "héroe . moverIzquierda ( 3 ) héroe . moverArriba ( 2 ) héroe . moverIzquierda (…" at bounding box center [580, 226] width 230 height 254
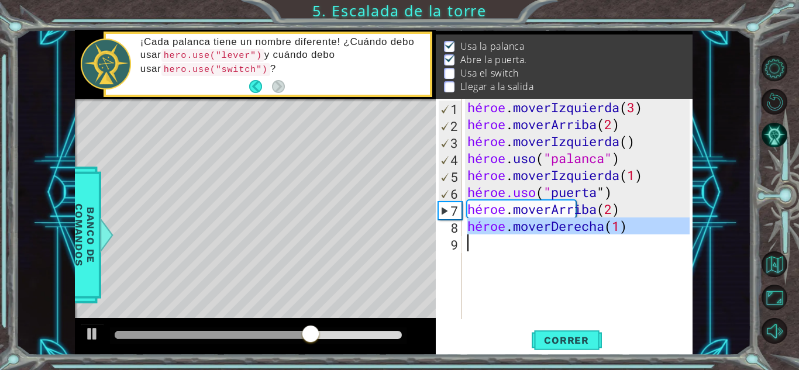
click at [646, 226] on div "héroe . moverIzquierda ( 3 ) héroe . moverArriba ( 2 ) héroe . moverIzquierda (…" at bounding box center [577, 209] width 225 height 220
type textarea "hero.moveRight(1)"
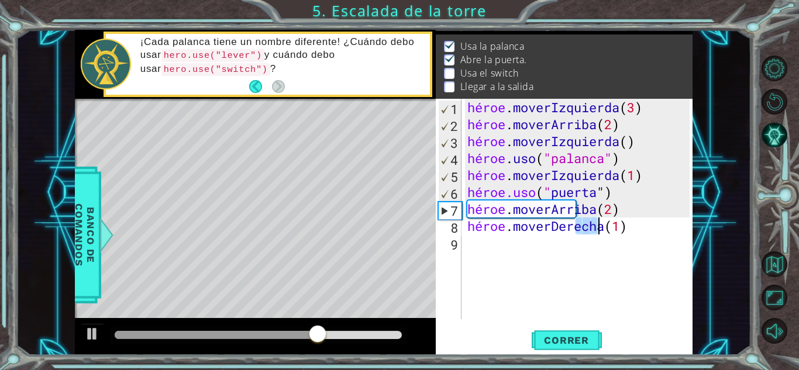
click at [646, 226] on div "héroe . moverIzquierda ( 3 ) héroe . moverArriba ( 2 ) héroe . moverIzquierda (…" at bounding box center [580, 226] width 230 height 254
click at [670, 222] on div "héroe . moverIzquierda ( 3 ) héroe . moverArriba ( 2 ) héroe . moverIzquierda (…" at bounding box center [580, 226] width 230 height 254
click at [649, 226] on div "héroe . moverIzquierda ( 3 ) héroe . moverArriba ( 2 ) héroe . moverIzquierda (…" at bounding box center [580, 226] width 230 height 254
click at [654, 228] on div "héroe . moverIzquierda ( 3 ) héroe . moverArriba ( 2 ) héroe . moverIzquierda (…" at bounding box center [580, 226] width 230 height 254
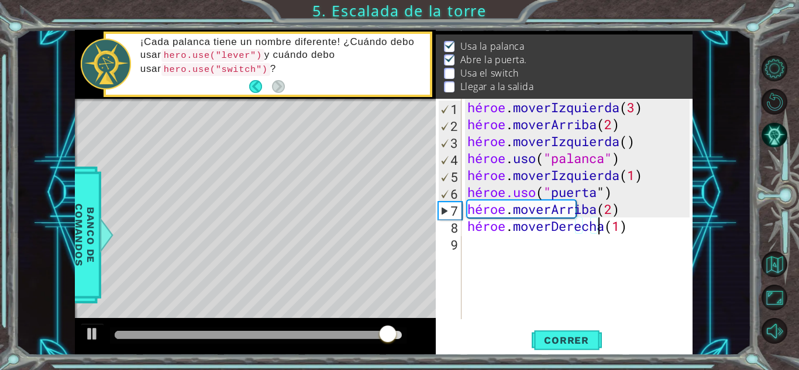
click at [654, 228] on div "héroe . moverIzquierda ( 3 ) héroe . moverArriba ( 2 ) héroe . moverIzquierda (…" at bounding box center [580, 226] width 230 height 254
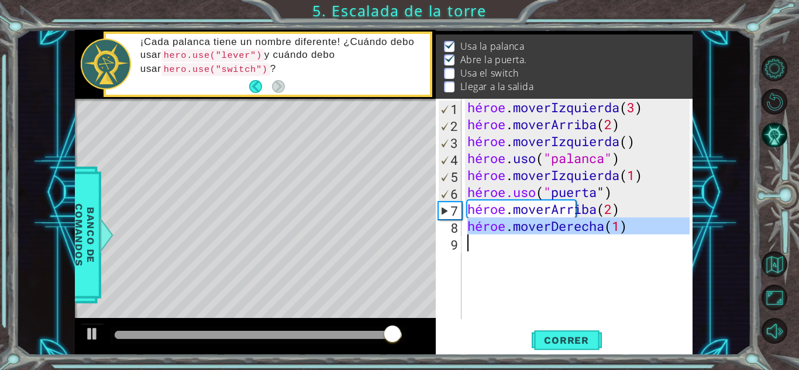
click at [654, 228] on div "héroe . moverIzquierda ( 3 ) héroe . moverArriba ( 2 ) héroe . moverIzquierda (…" at bounding box center [580, 226] width 230 height 254
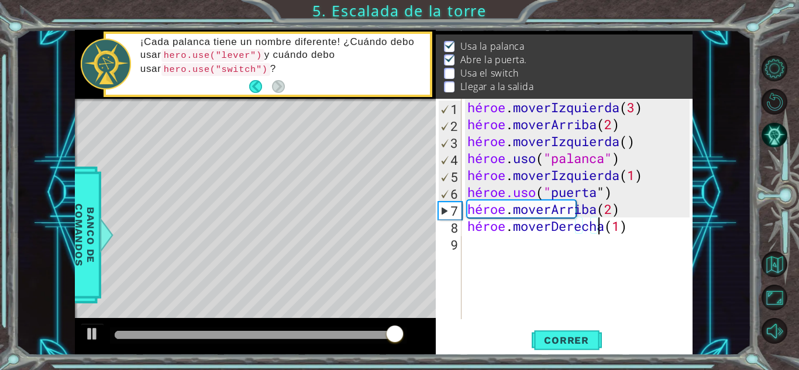
click at [654, 228] on div "héroe . moverIzquierda ( 3 ) héroe . moverArriba ( 2 ) héroe . moverIzquierda (…" at bounding box center [580, 226] width 230 height 254
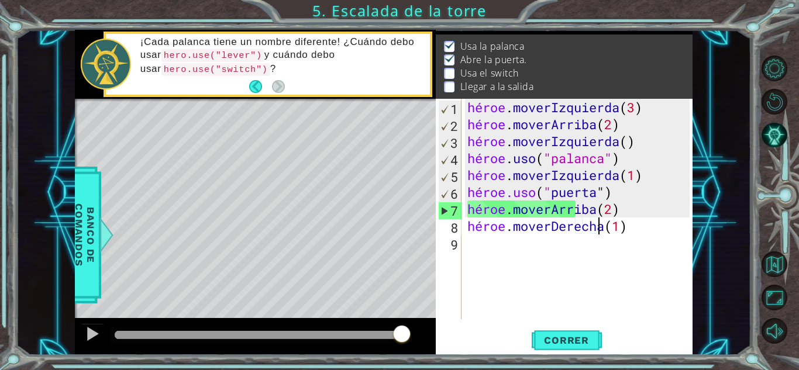
click at [626, 233] on div "héroe . moverIzquierda ( 3 ) héroe . moverArriba ( 2 ) héroe . moverIzquierda (…" at bounding box center [580, 226] width 230 height 254
click at [612, 228] on div "héroe . moverIzquierda ( 3 ) héroe . moverArriba ( 2 ) héroe . moverIzquierda (…" at bounding box center [580, 226] width 230 height 254
click at [645, 229] on div "héroe . moverIzquierda ( 3 ) héroe . moverArriba ( 2 ) héroe . moverIzquierda (…" at bounding box center [577, 209] width 225 height 220
click at [645, 229] on div "héroe . moverIzquierda ( 3 ) héroe . moverArriba ( 2 ) héroe . moverIzquierda (…" at bounding box center [580, 226] width 230 height 254
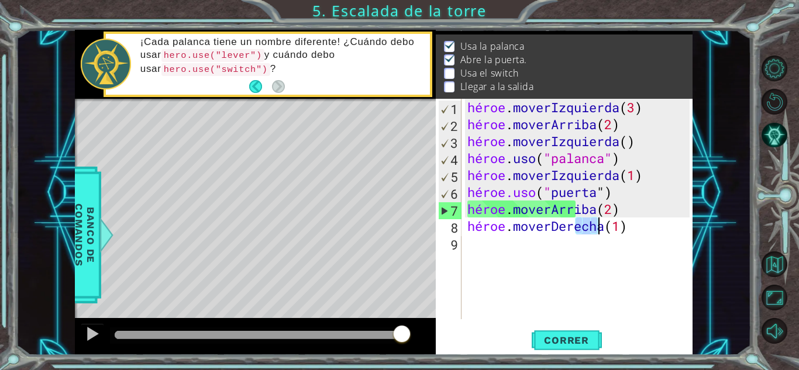
click at [645, 229] on div "héroe . moverIzquierda ( 3 ) héroe . moverArriba ( 2 ) héroe . moverIzquierda (…" at bounding box center [580, 226] width 230 height 254
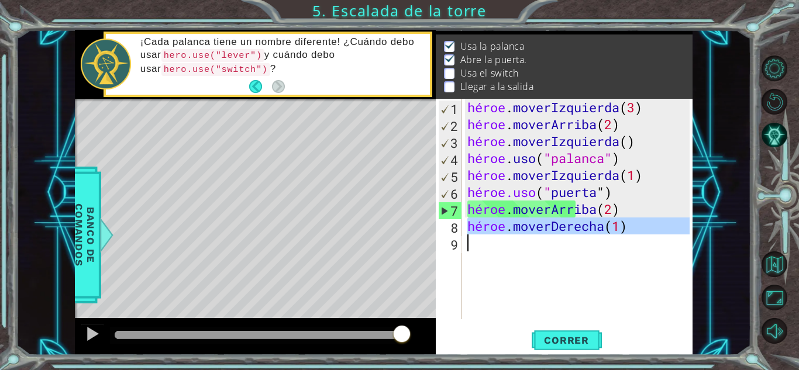
click at [645, 229] on div "héroe . moverIzquierda ( 3 ) héroe . moverArriba ( 2 ) héroe . moverIzquierda (…" at bounding box center [580, 226] width 230 height 254
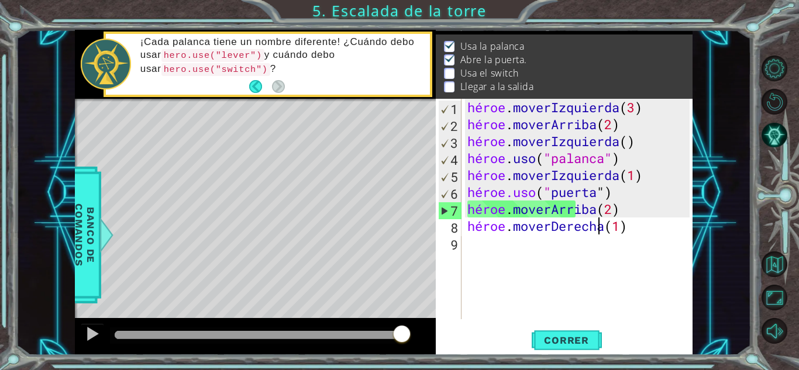
click at [645, 229] on div "héroe . moverIzquierda ( 3 ) héroe . moverArriba ( 2 ) héroe . moverIzquierda (…" at bounding box center [580, 226] width 230 height 254
type textarea "hero.moveRight(1)"
click at [658, 256] on div "héroe . moverIzquierda ( 3 ) héroe . moverArriba ( 2 ) héroe . moverIzquierda (…" at bounding box center [580, 226] width 230 height 254
click at [656, 225] on div "héroe . moverIzquierda ( 3 ) héroe . moverArriba ( 2 ) héroe . moverIzquierda (…" at bounding box center [580, 226] width 230 height 254
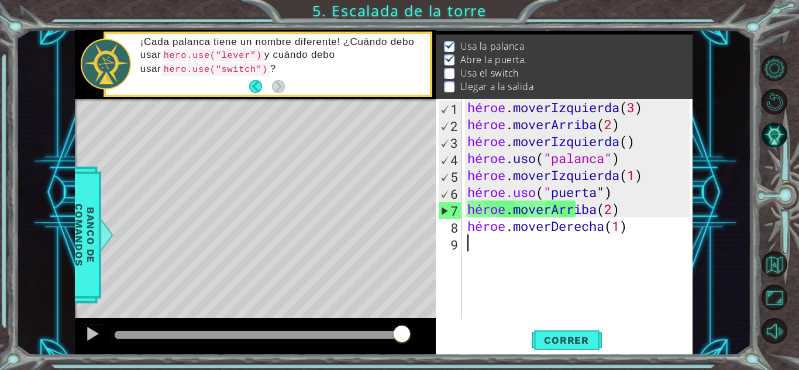
type textarea "hero.moveRight(1)"
click at [656, 225] on div "héroe . moverIzquierda ( 3 ) héroe . moverArriba ( 2 ) héroe . moverIzquierda (…" at bounding box center [580, 226] width 230 height 254
click at [639, 286] on div "héroe . moverIzquierda ( 3 ) héroe . moverArriba ( 2 ) héroe . moverIzquierda (…" at bounding box center [580, 226] width 230 height 254
click at [589, 342] on span "Correr" at bounding box center [566, 340] width 68 height 12
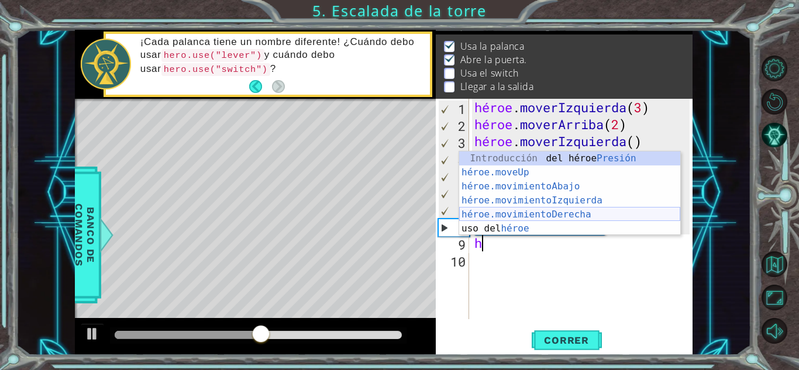
click at [568, 212] on div "Introducción del héroe Presión héroe.moveUp ​ Introducción a la presión héroe.m…" at bounding box center [569, 207] width 221 height 112
type textarea "hero.moveRight(1)"
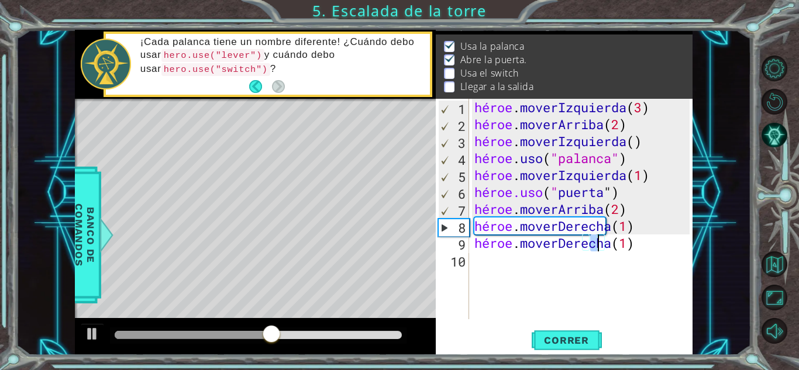
click at [537, 266] on div "héroe . moverIzquierda ( 3 ) héroe . moverArriba ( 2 ) héroe . moverIzquierda (…" at bounding box center [583, 226] width 223 height 254
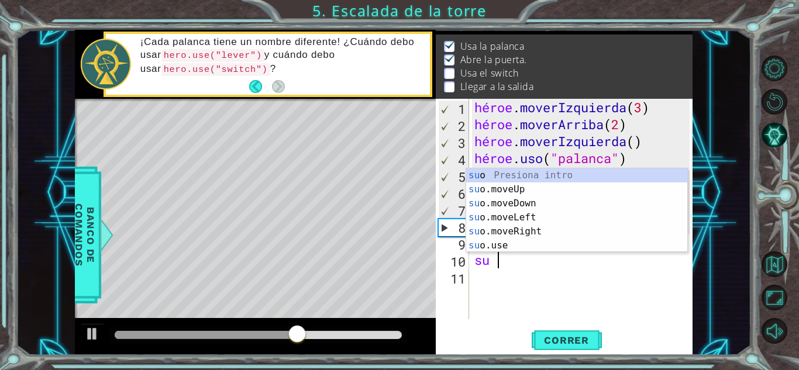
type textarea "h"
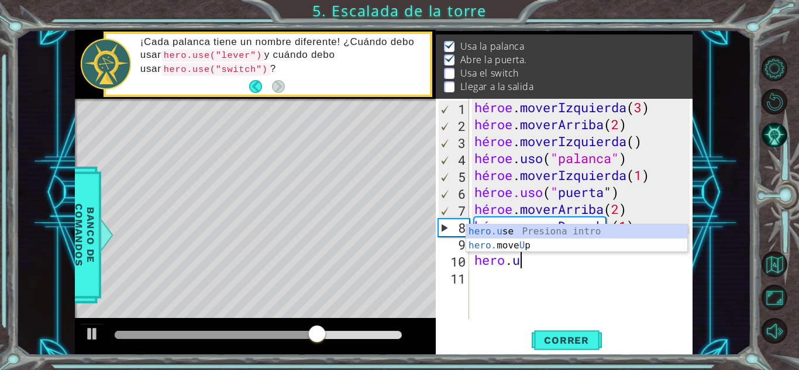
scroll to position [0, 2]
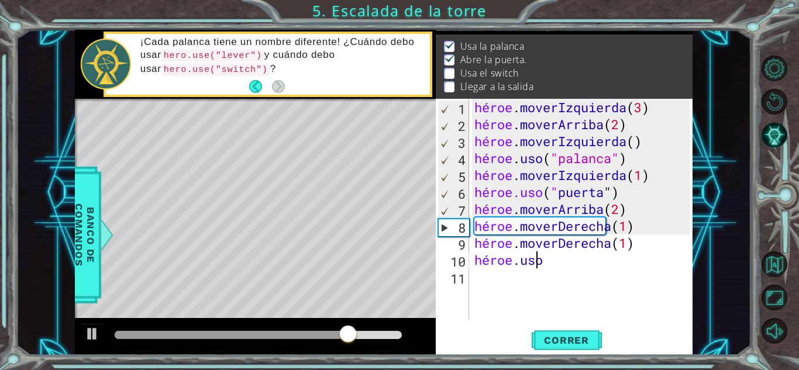
click at [570, 260] on div "héroe . moverIzquierda ( 3 ) héroe . moverArriba ( 2 ) héroe . moverIzquierda (…" at bounding box center [583, 226] width 223 height 254
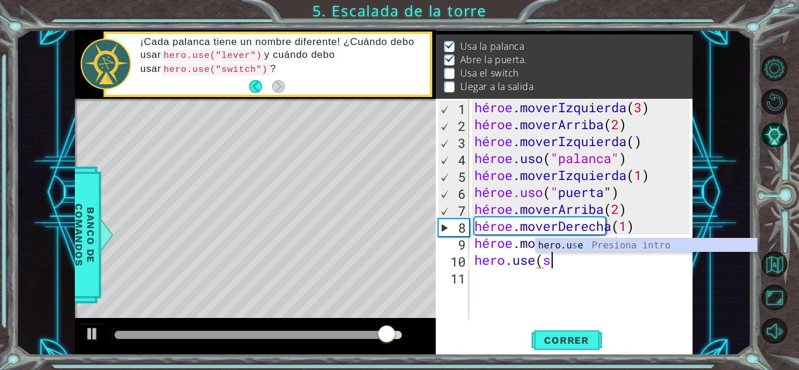
scroll to position [0, 3]
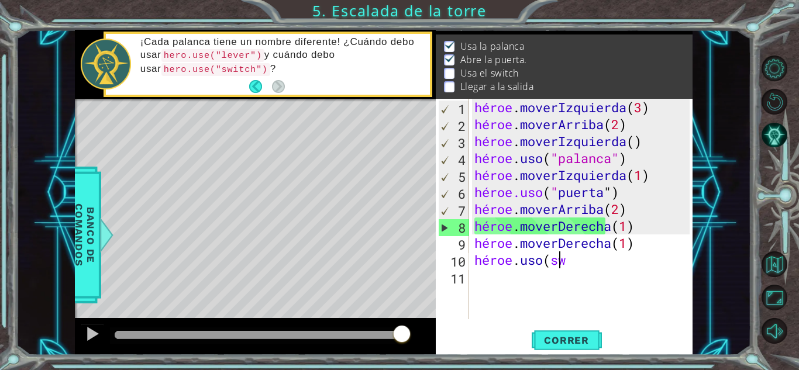
click at [608, 265] on div "héroe . moverIzquierda ( 3 ) héroe . moverArriba ( 2 ) héroe . moverIzquierda (…" at bounding box center [583, 226] width 223 height 254
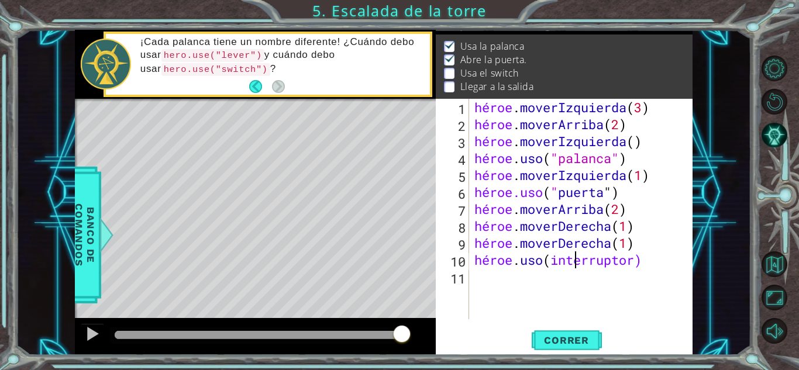
scroll to position [0, 5]
click at [590, 257] on div "héroe . moverIzquierda ( 3 ) héroe . moverArriba ( 2 ) héroe . moverIzquierda (…" at bounding box center [583, 226] width 223 height 254
click at [648, 252] on div "héroe . moverIzquierda ( 3 ) héroe . moverArriba ( 2 ) héroe . moverIzquierda (…" at bounding box center [583, 226] width 223 height 254
click at [581, 260] on div "héroe . moverIzquierda ( 3 ) héroe . moverArriba ( 2 ) héroe . moverIzquierda (…" at bounding box center [583, 226] width 223 height 254
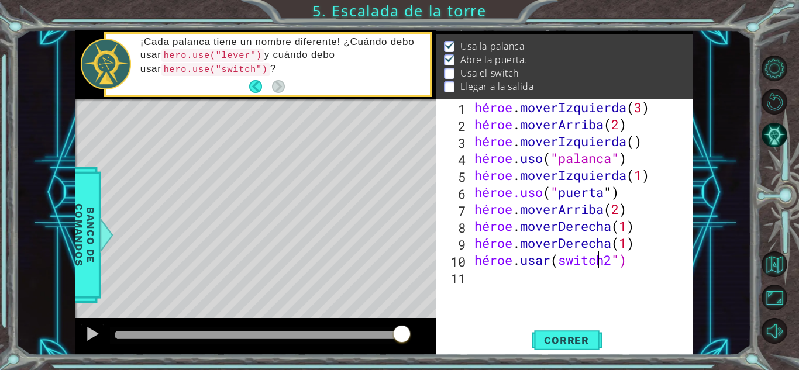
type textarea "hero.use(switch")"
click at [639, 270] on div "héroe . moverIzquierda ( 3 ) héroe . moverArriba ( 2 ) héroe . moverIzquierda (…" at bounding box center [583, 226] width 223 height 254
click at [659, 258] on div "héroe . moverIzquierda ( 3 ) héroe . moverArriba ( 2 ) héroe . moverIzquierda (…" at bounding box center [583, 226] width 223 height 254
click at [646, 257] on div "héroe . moverIzquierda ( 3 ) héroe . moverArriba ( 2 ) héroe . moverIzquierda (…" at bounding box center [583, 226] width 223 height 254
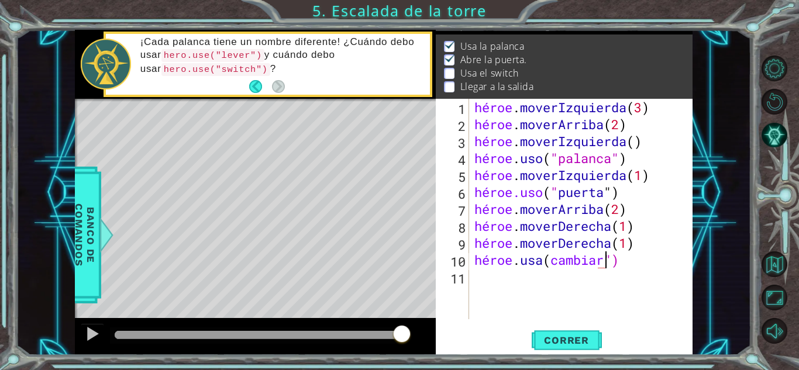
click at [646, 257] on div "héroe . moverIzquierda ( 3 ) héroe . moverArriba ( 2 ) héroe . moverIzquierda (…" at bounding box center [583, 226] width 223 height 254
click at [632, 257] on div "héroe . moverIzquierda ( 3 ) héroe . moverArriba ( 2 ) héroe . moverIzquierda (…" at bounding box center [583, 226] width 223 height 254
click at [659, 260] on div "héroe . moverIzquierda ( 3 ) héroe . moverArriba ( 2 ) héroe . moverIzquierda (…" at bounding box center [583, 226] width 223 height 254
type textarea "hero.use("switch")"
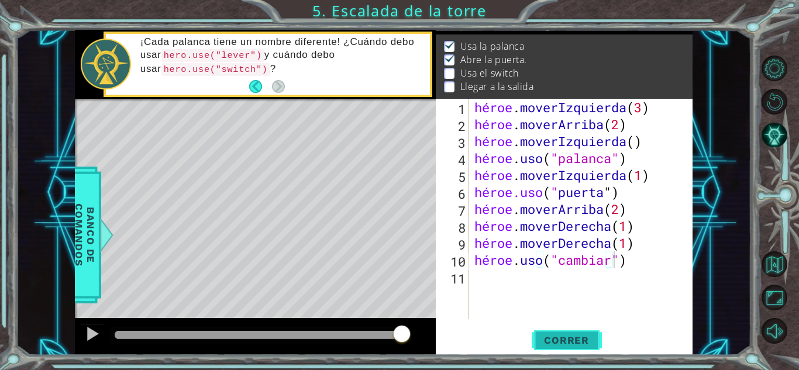
click at [570, 337] on font "Correr" at bounding box center [566, 340] width 45 height 12
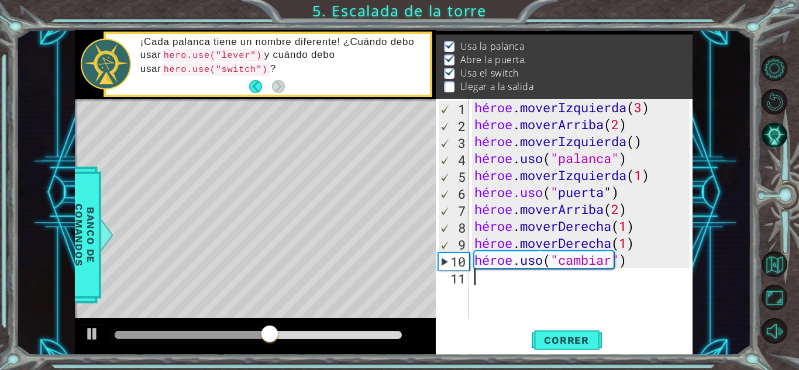
click at [481, 300] on div "héroe . moverIzquierda ( 3 ) héroe . moverArriba ( 2 ) héroe . moverIzquierda (…" at bounding box center [583, 226] width 223 height 254
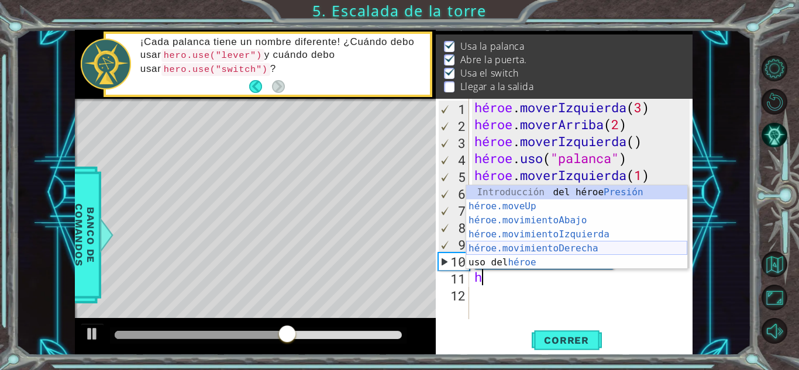
click at [564, 249] on div "Introducción del héroe Presión héroe.moveUp ​ Introducción a la presión héroe.m…" at bounding box center [576, 241] width 221 height 112
type textarea "hero.moveRight(1)"
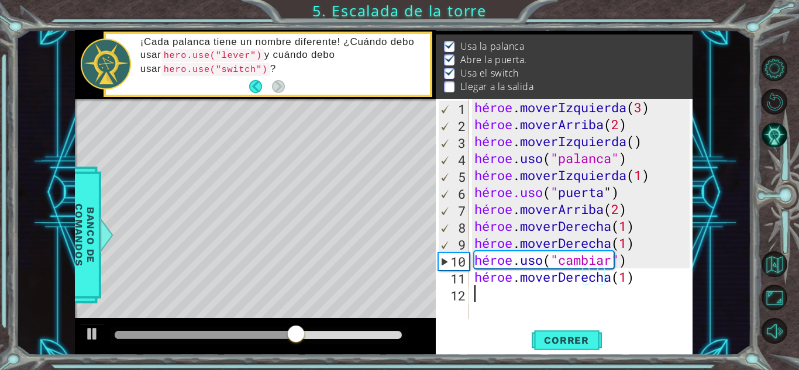
click at [473, 295] on div "héroe . moverIzquierda ( 3 ) héroe . moverArriba ( 2 ) héroe . moverIzquierda (…" at bounding box center [583, 226] width 223 height 254
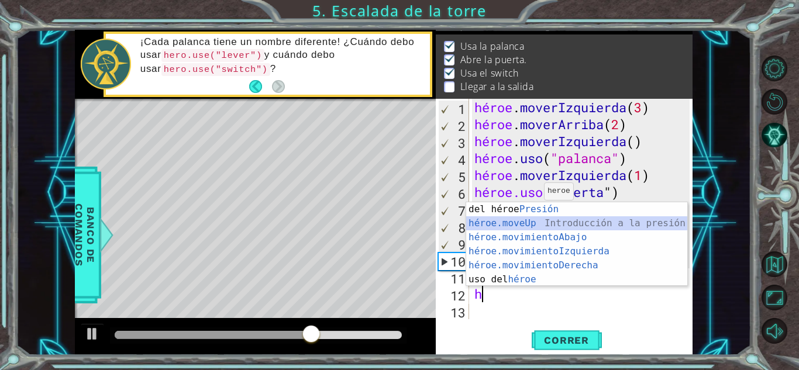
click at [530, 228] on div "Introducción del héroe Presión héroe.moveUp ​ Introducción a la presión héroe.m…" at bounding box center [576, 258] width 221 height 112
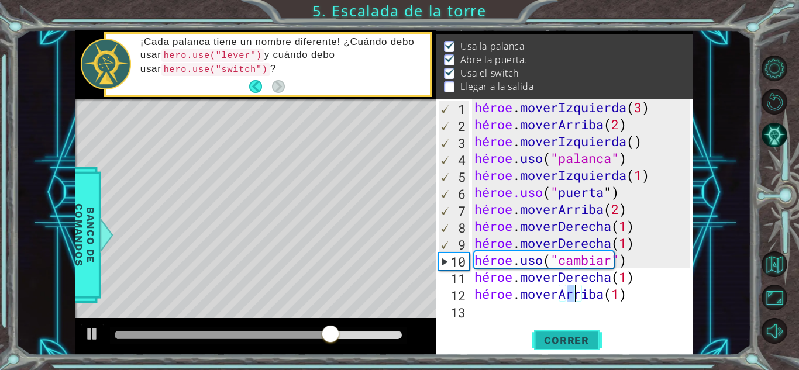
type textarea "hero.moveUp(1)"
click at [584, 333] on button "Correr" at bounding box center [567, 340] width 70 height 26
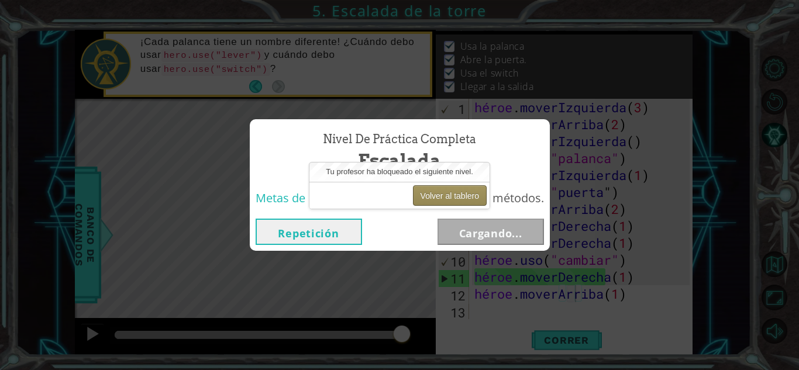
click at [464, 194] on font "Volver al tablero" at bounding box center [449, 195] width 58 height 9
